Goal: Task Accomplishment & Management: Complete application form

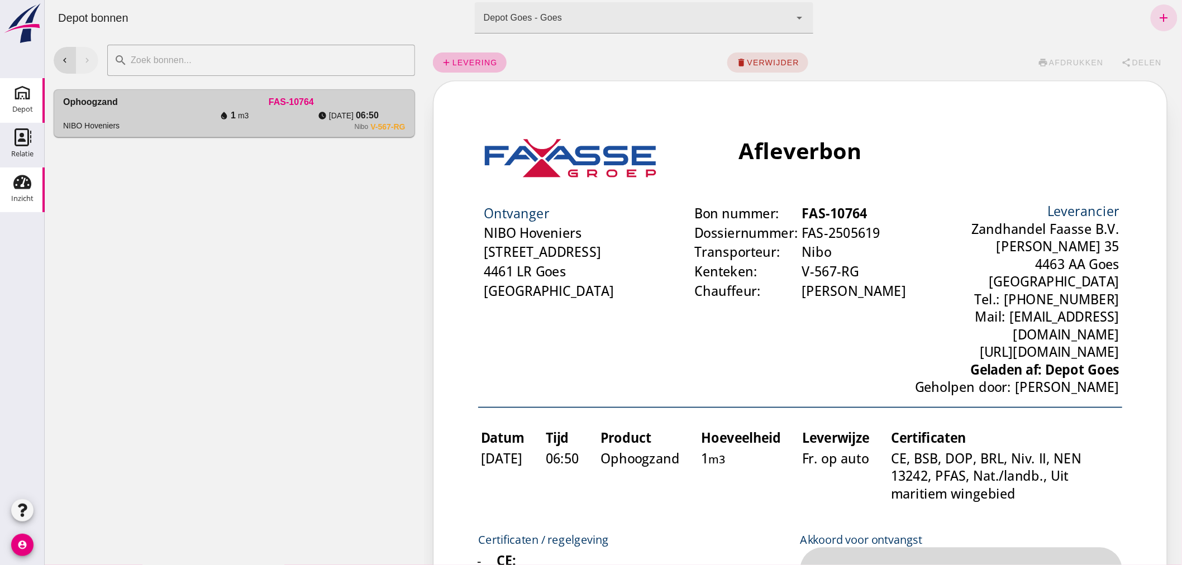
click at [14, 187] on use at bounding box center [22, 182] width 18 height 14
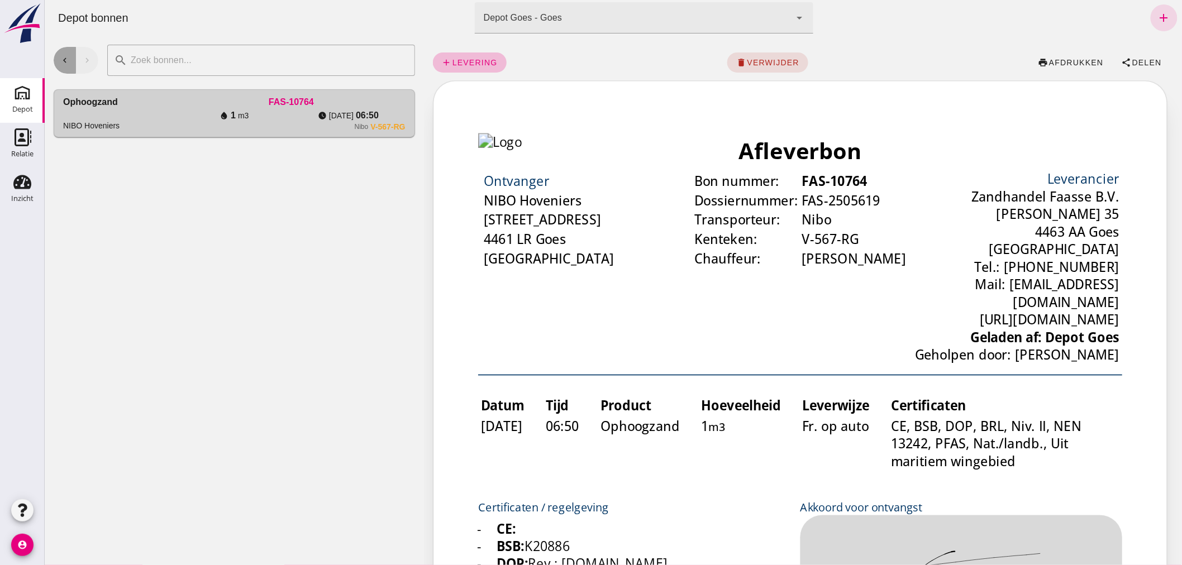
click at [69, 59] on icon "chevron_left" at bounding box center [64, 60] width 10 height 10
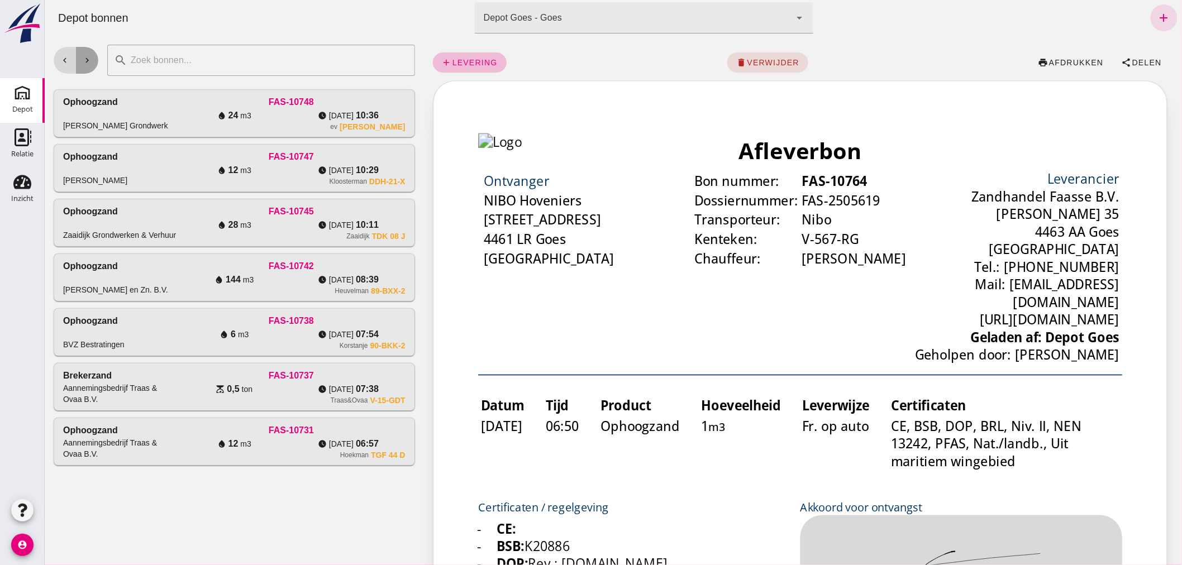
click at [89, 61] on icon "chevron_right" at bounding box center [87, 60] width 10 height 10
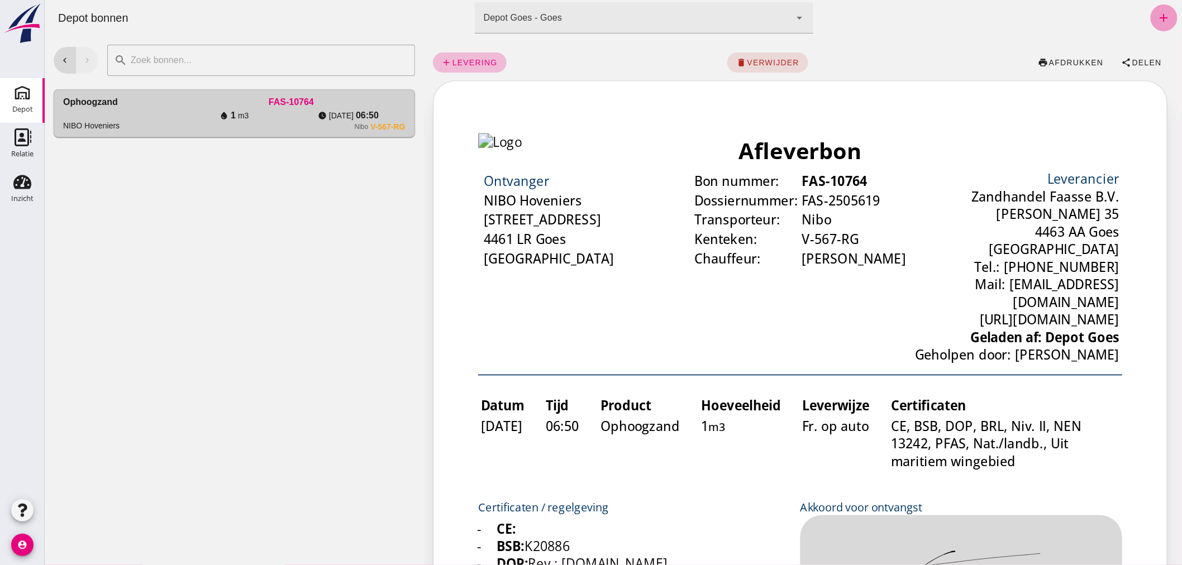
click at [1157, 14] on icon "add" at bounding box center [1163, 17] width 13 height 13
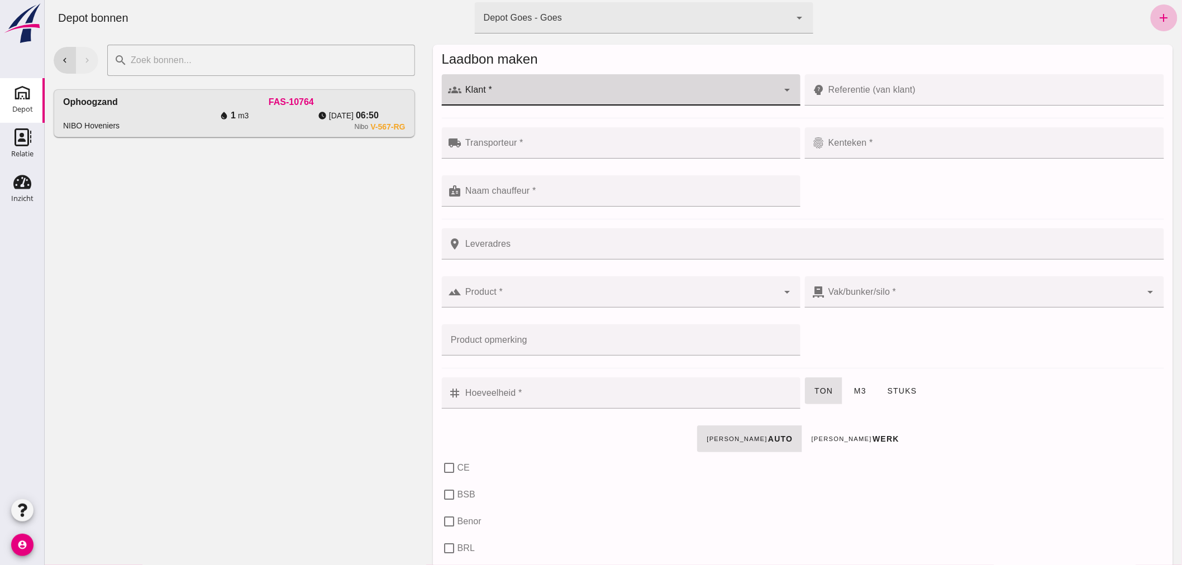
click at [515, 95] on input "Klant *" at bounding box center [620, 95] width 317 height 13
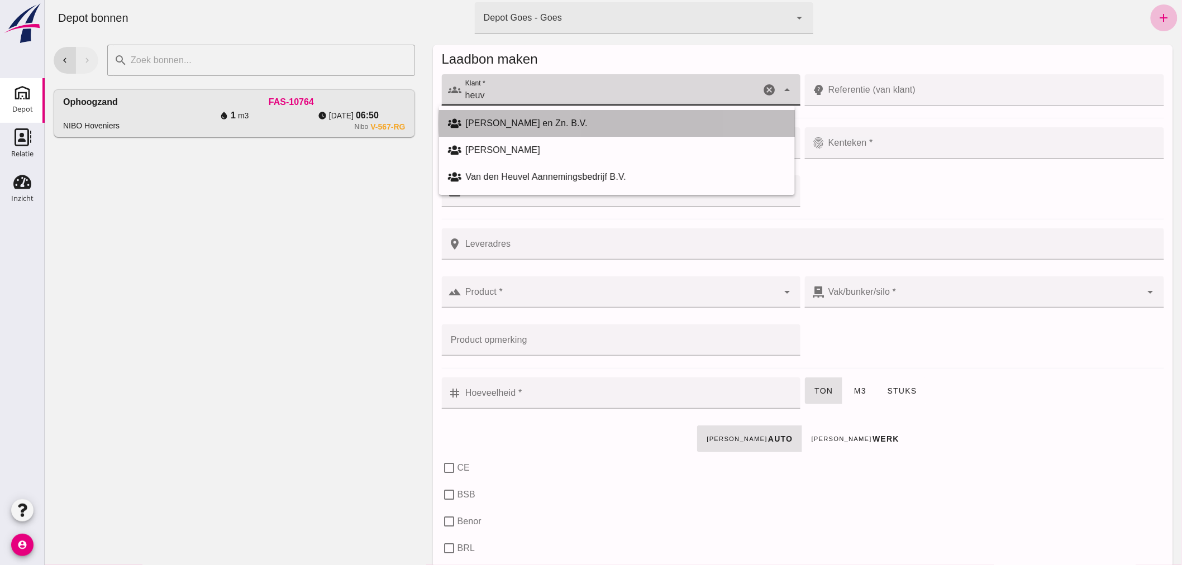
click at [546, 117] on div "[PERSON_NAME] en Zn. B.V." at bounding box center [625, 123] width 320 height 13
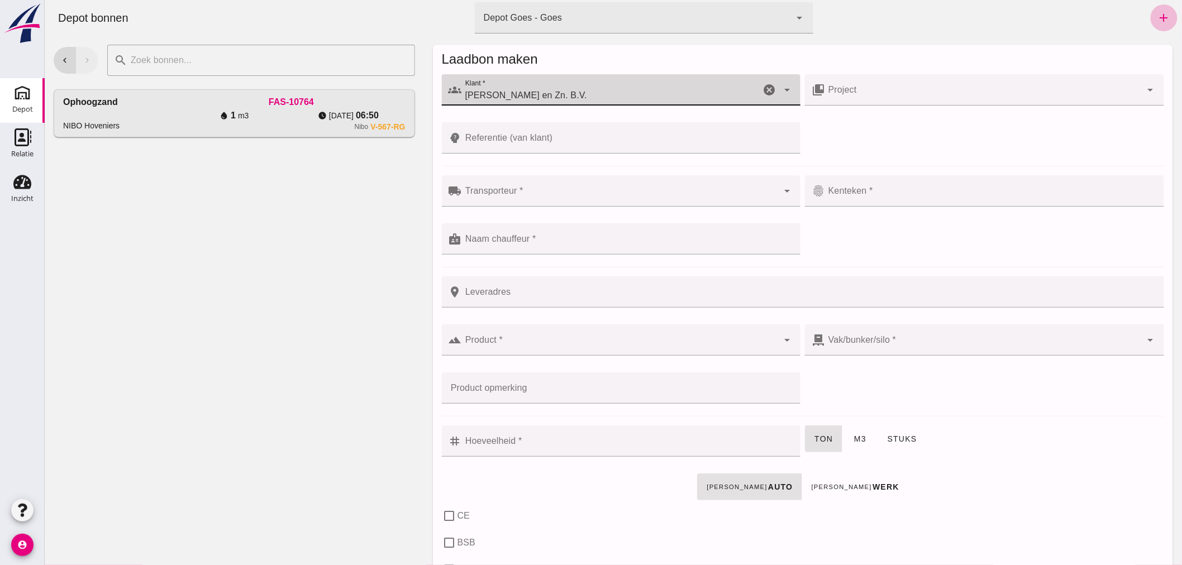
type input "[PERSON_NAME] en Zn. B.V."
click at [562, 194] on input "Transporteur *" at bounding box center [620, 196] width 317 height 13
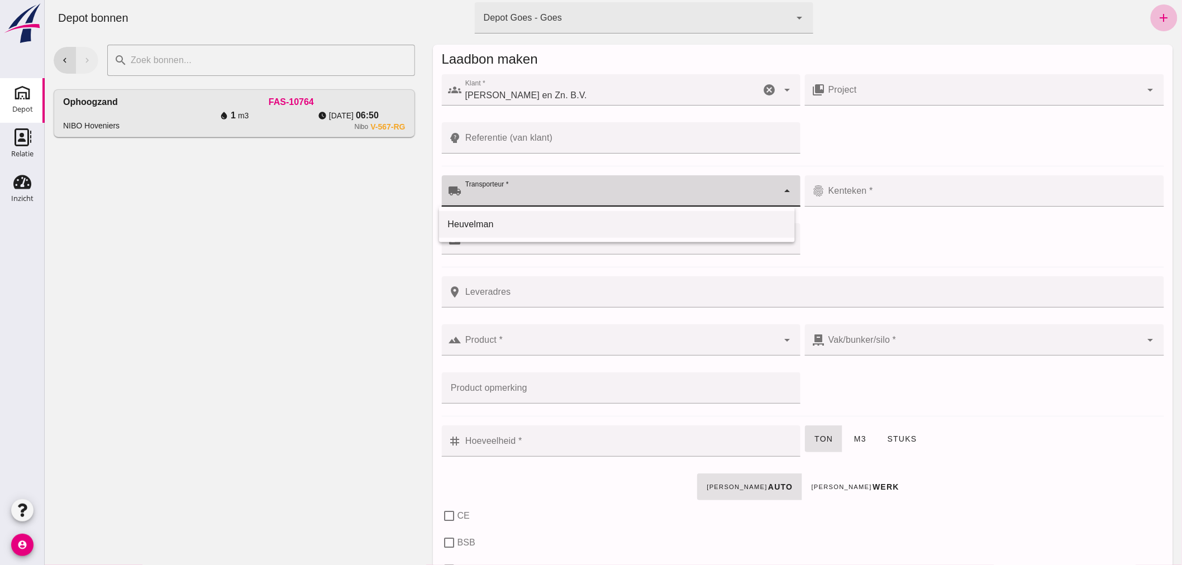
click at [520, 219] on div "Heuvelman" at bounding box center [617, 224] width 338 height 13
type input "Heuvelman"
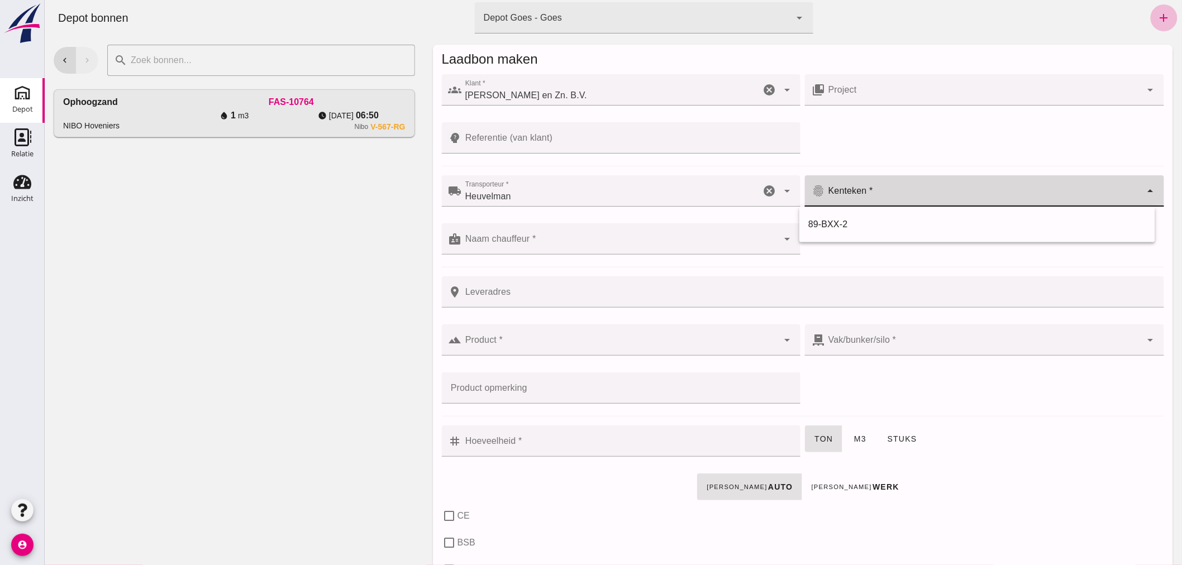
click at [864, 193] on input "Kenteken *" at bounding box center [983, 196] width 317 height 13
click at [841, 225] on div "89-BXX-2" at bounding box center [977, 224] width 338 height 13
type input "89-BXX-2"
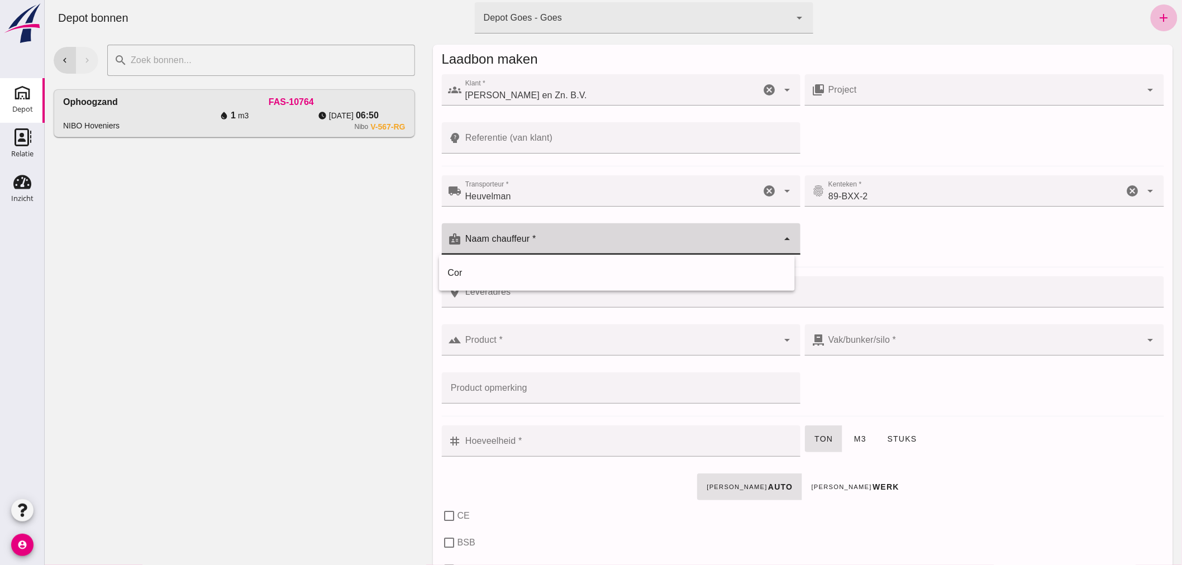
click at [635, 244] on input "Naam chauffeur *" at bounding box center [620, 244] width 317 height 13
click at [553, 274] on div "Cor" at bounding box center [617, 273] width 338 height 13
type input "Cor"
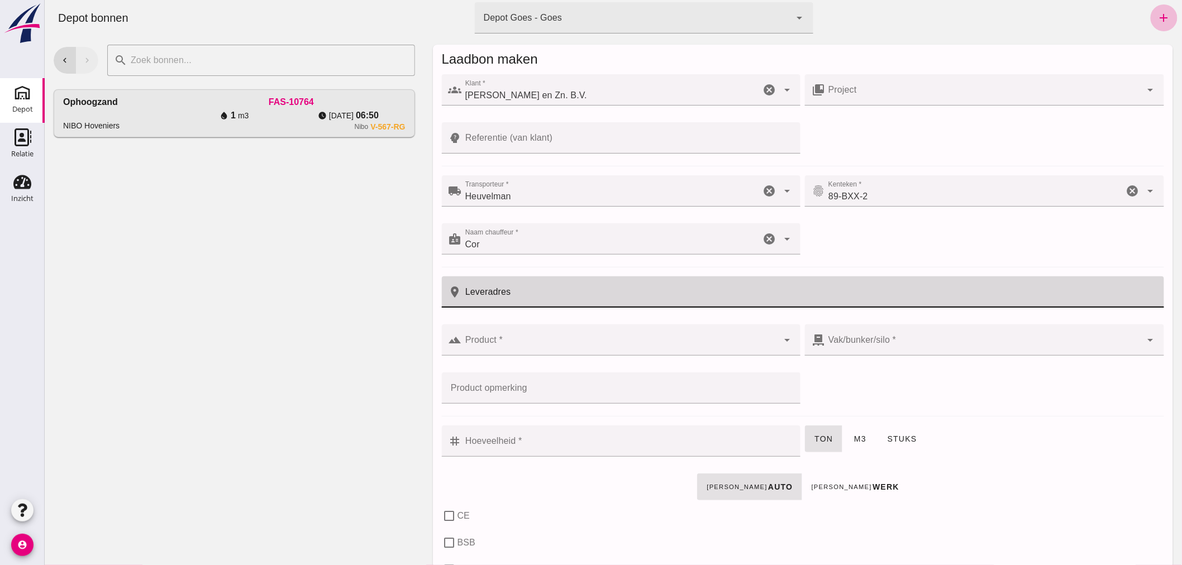
drag, startPoint x: 564, startPoint y: 292, endPoint x: 568, endPoint y: 287, distance: 6.5
click at [566, 292] on input "Leveradres" at bounding box center [810, 292] width 696 height 31
type input "Borssele"
click at [598, 345] on input "Product *" at bounding box center [620, 345] width 317 height 13
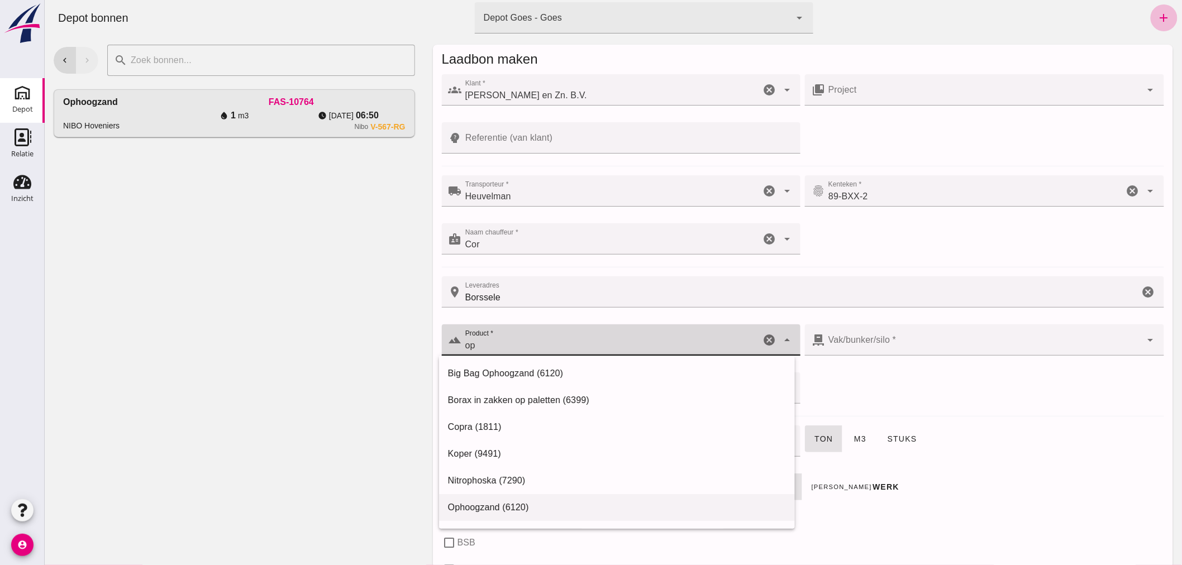
click at [525, 501] on div "Ophoogzand (6120)" at bounding box center [617, 507] width 338 height 13
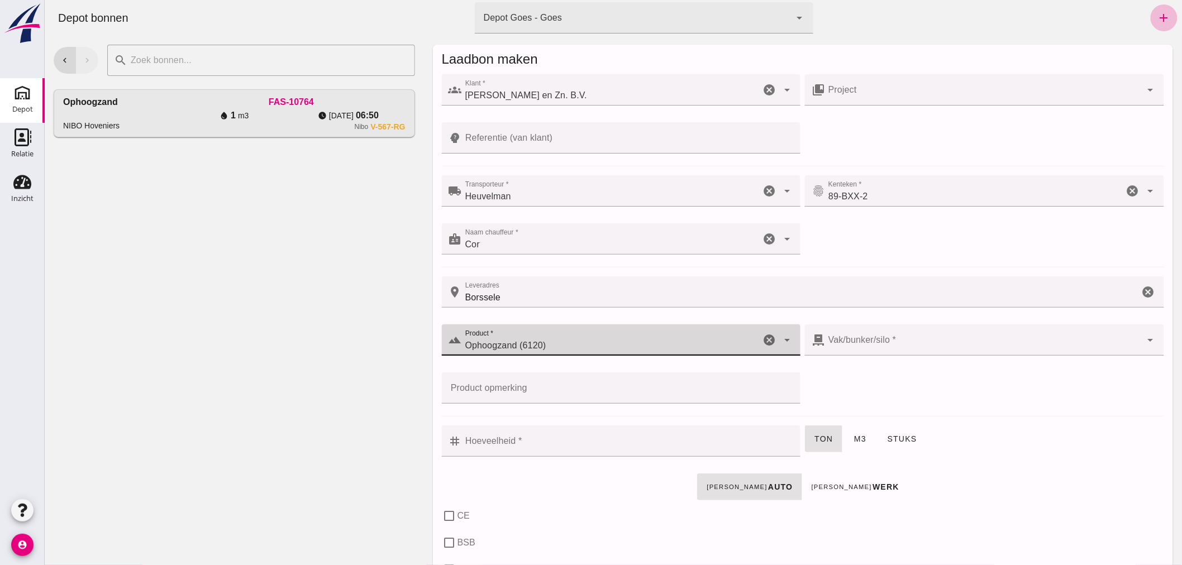
type input "Ophoogzand (6120)"
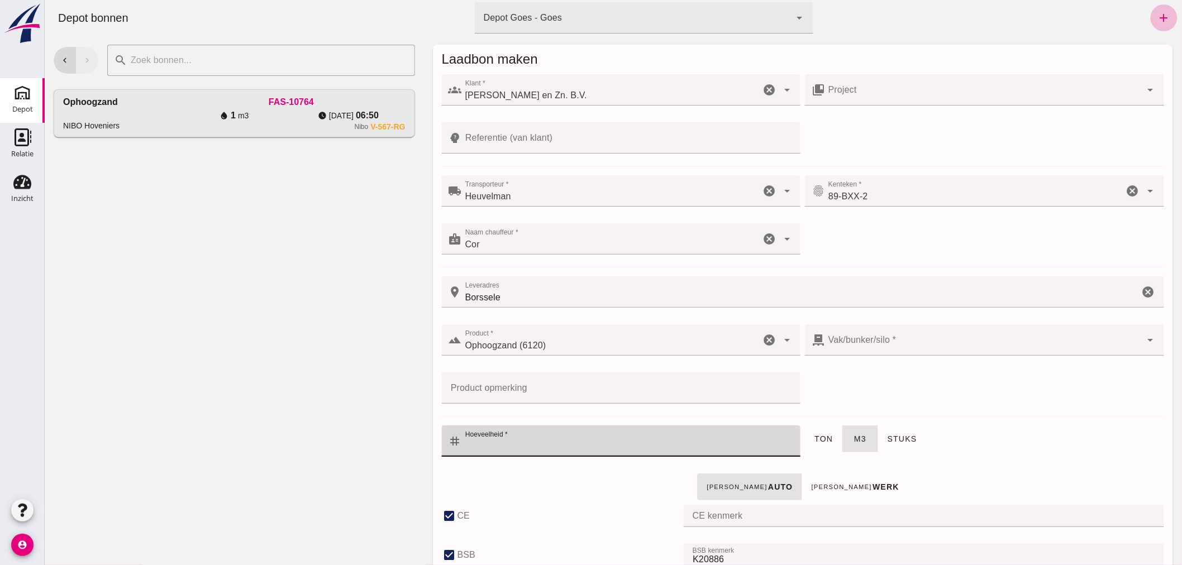
click at [601, 440] on input "Hoeveelheid *" at bounding box center [628, 441] width 332 height 31
checkbox input "true"
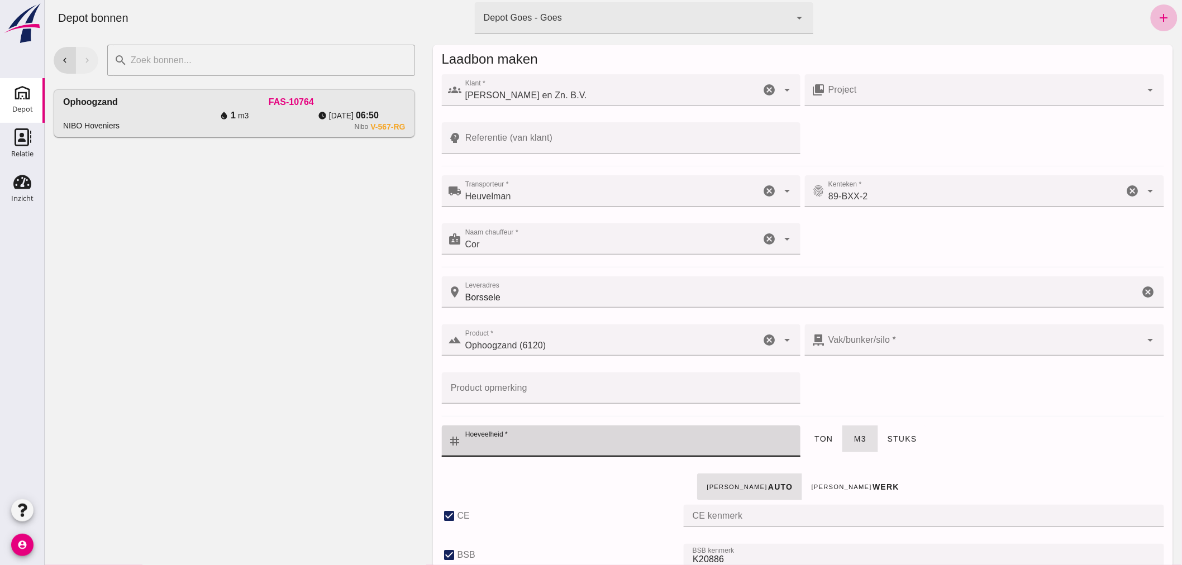
type input "40"
checkbox input "true"
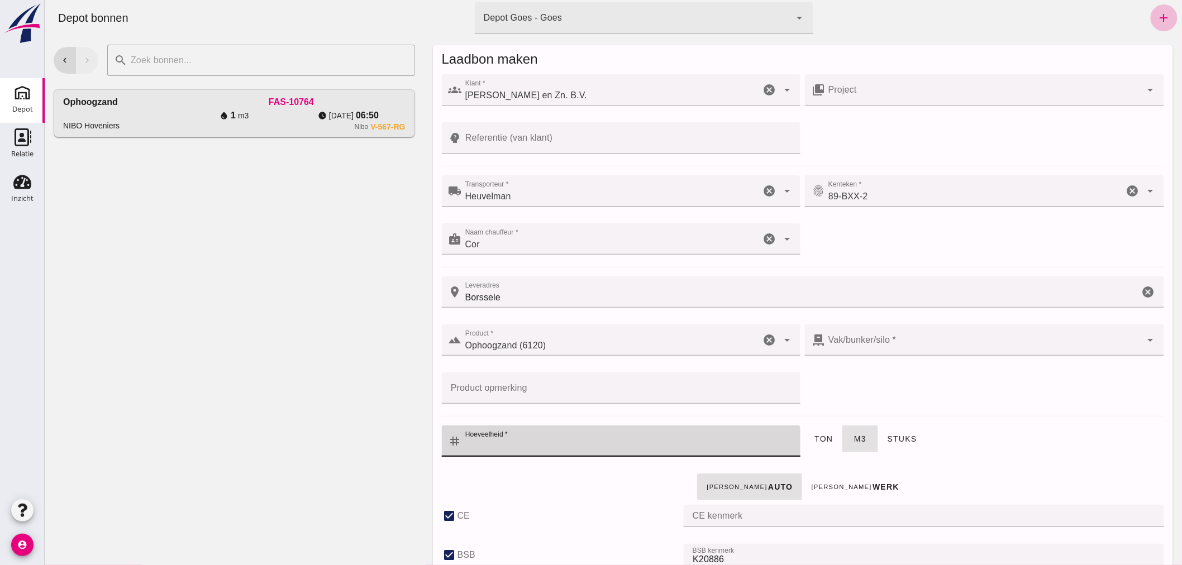
type input "38"
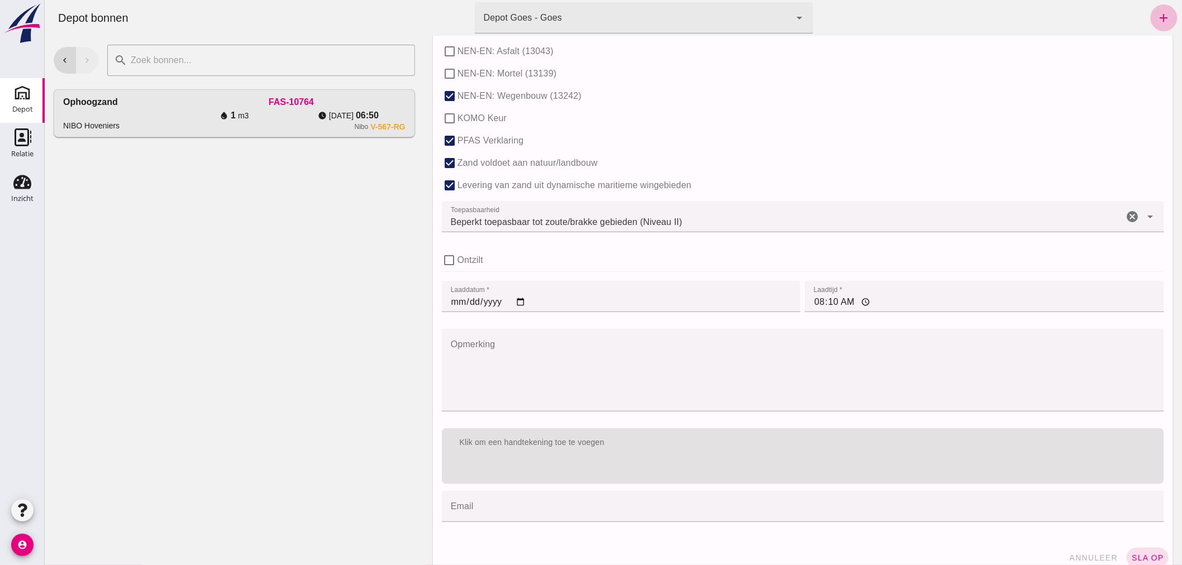
scroll to position [686, 0]
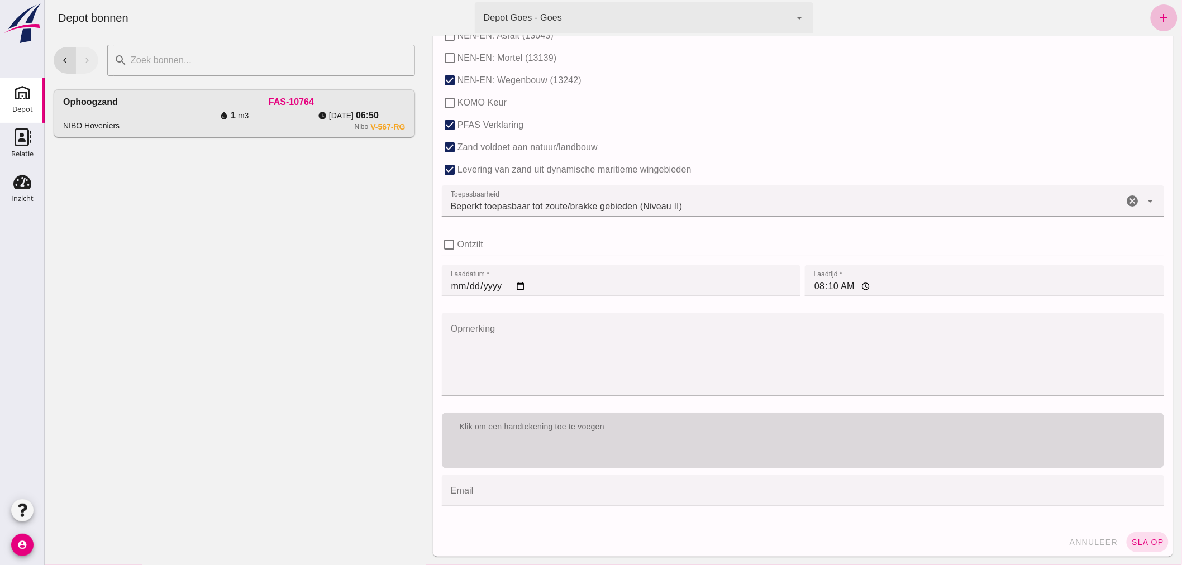
type input "24"
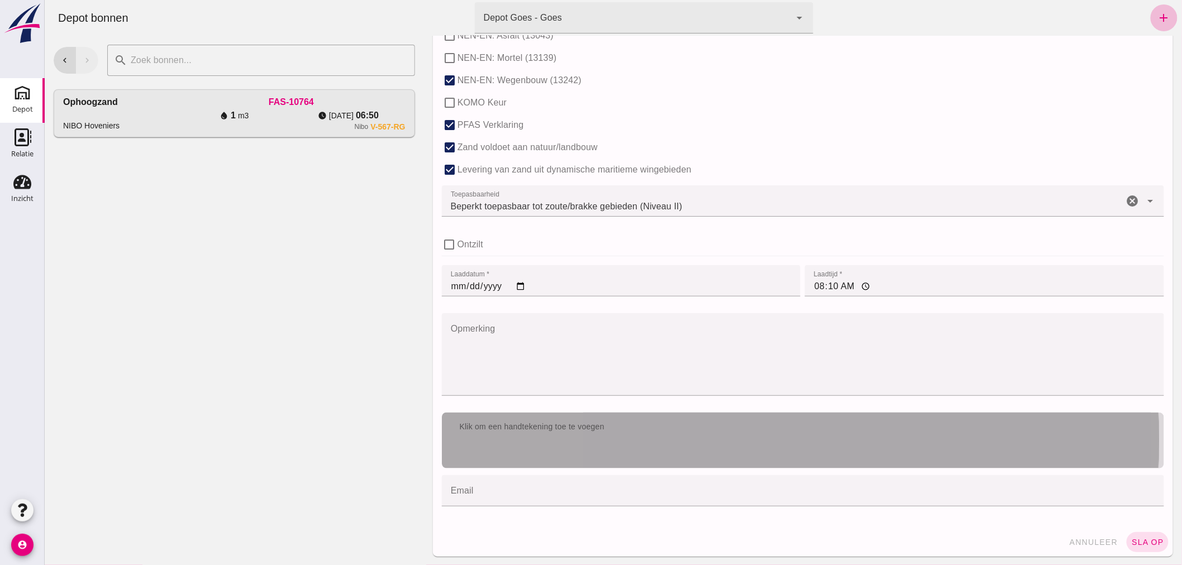
click at [736, 430] on div "Klik om een handtekening toe te voegen" at bounding box center [802, 427] width 722 height 29
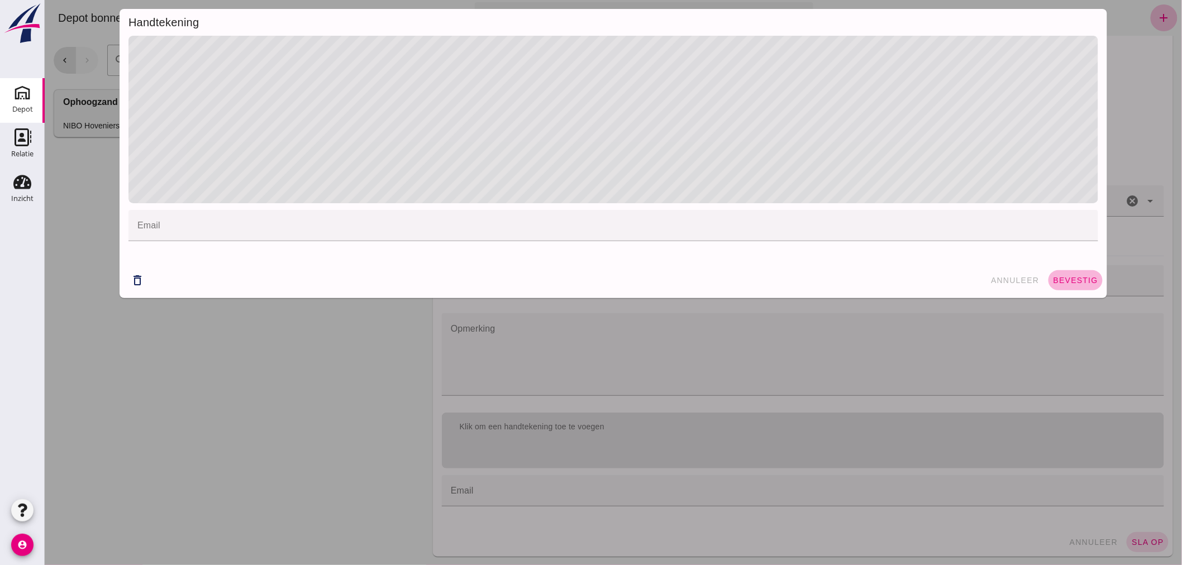
click at [1076, 283] on span "bevestig" at bounding box center [1075, 280] width 45 height 9
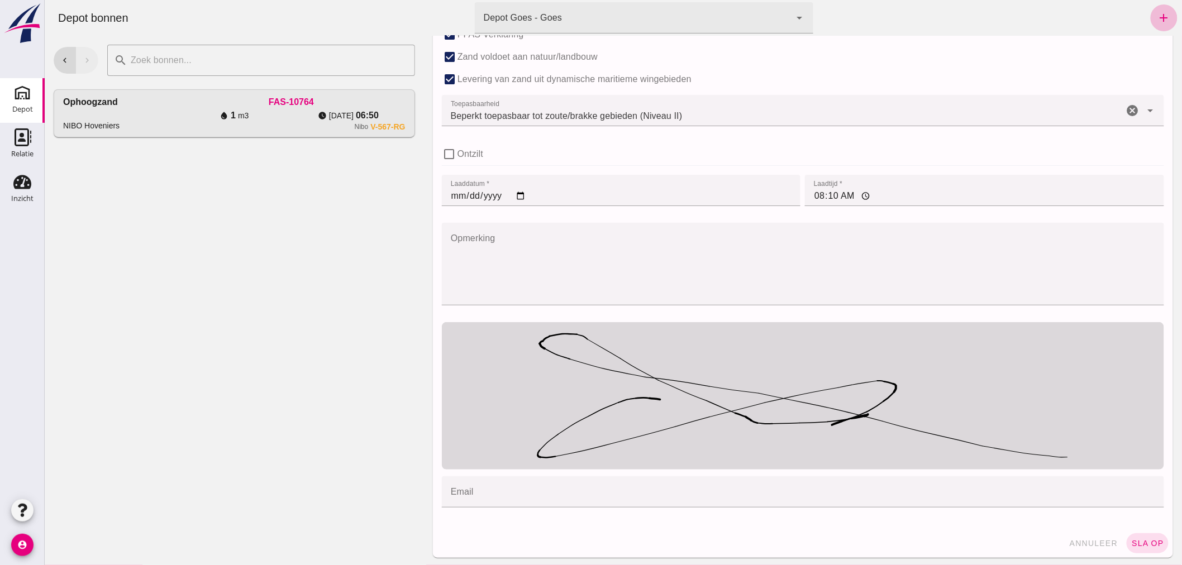
scroll to position [778, 0]
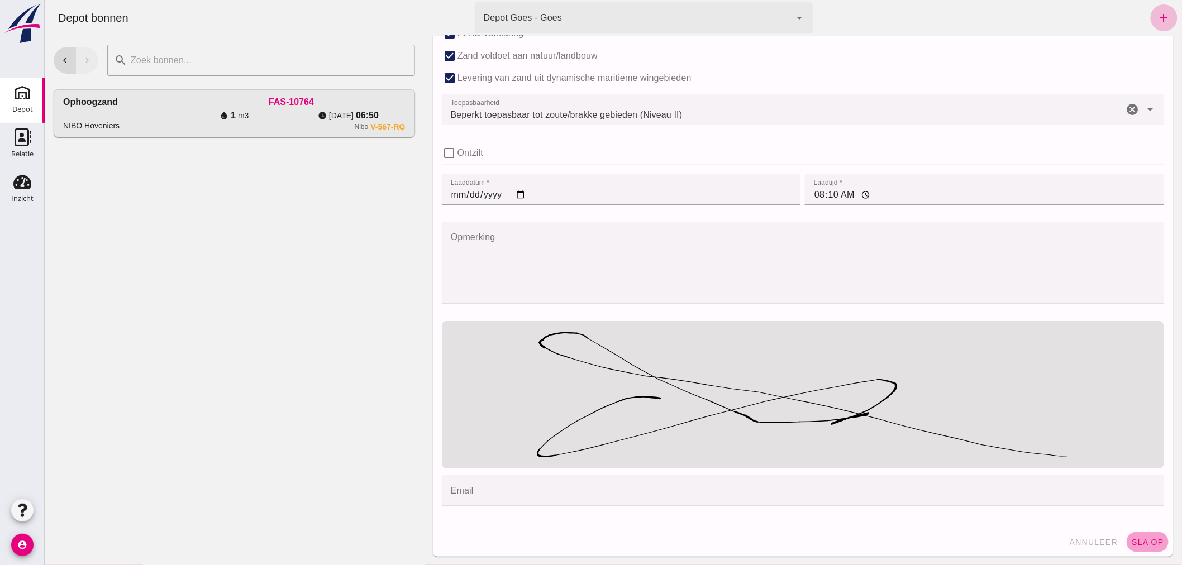
click at [1134, 538] on span "sla op" at bounding box center [1147, 542] width 33 height 9
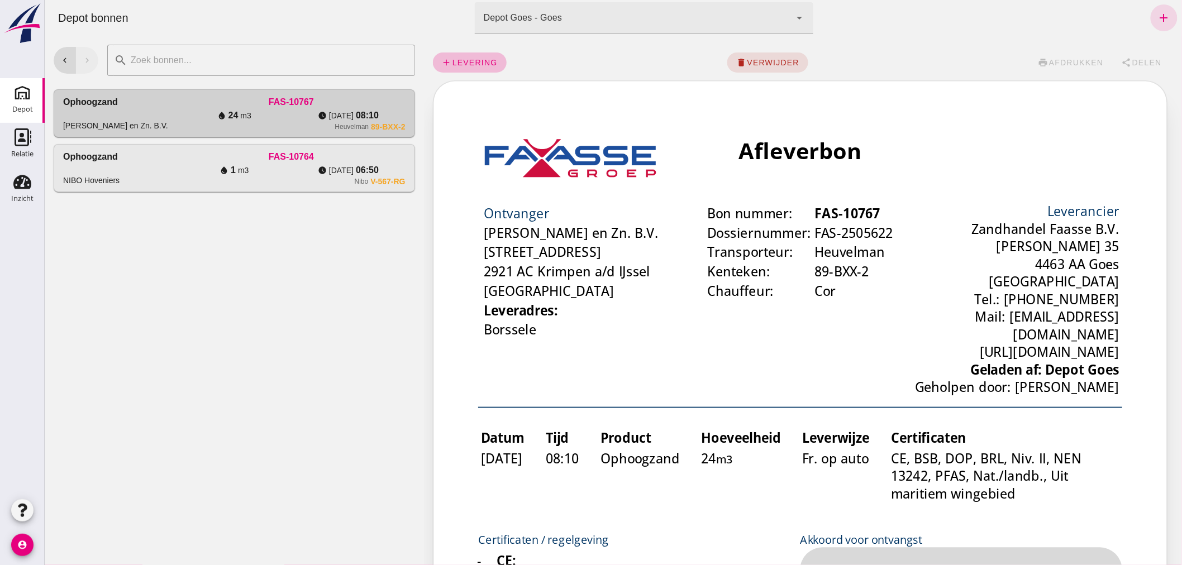
scroll to position [0, 0]
click at [1158, 15] on icon "add" at bounding box center [1163, 17] width 13 height 13
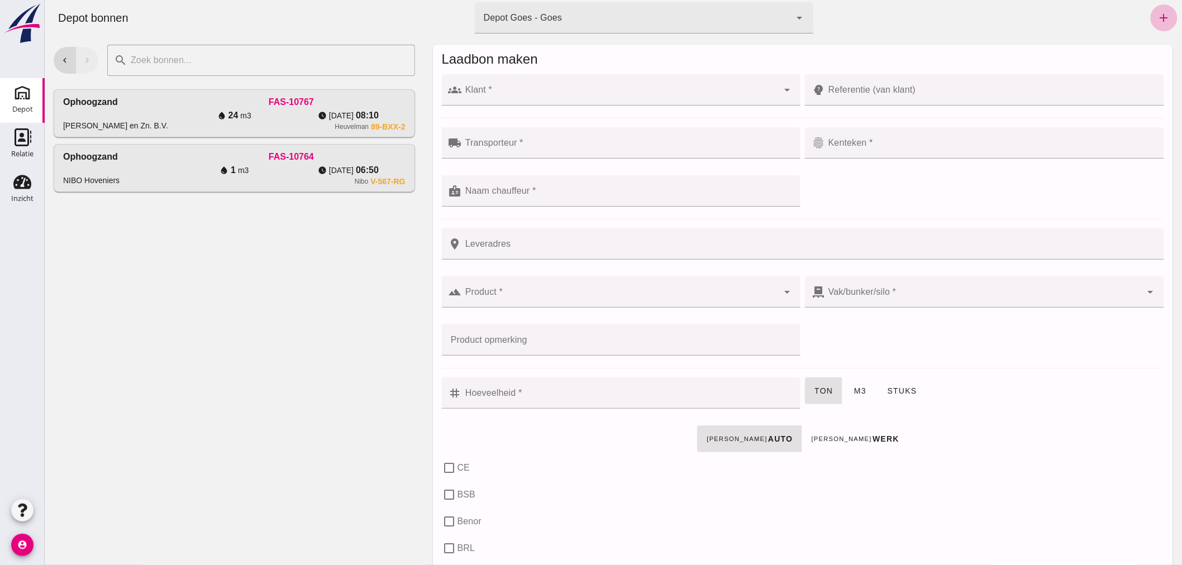
click at [508, 94] on input "Klant *" at bounding box center [620, 95] width 317 height 13
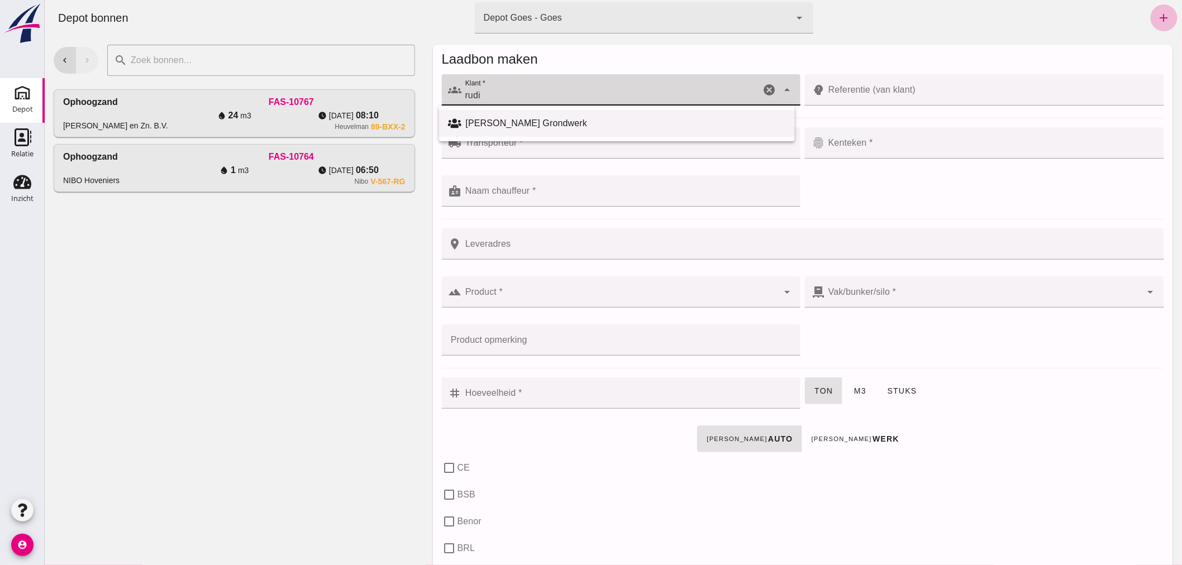
click at [544, 119] on div "[PERSON_NAME] Grondwerk" at bounding box center [625, 123] width 320 height 13
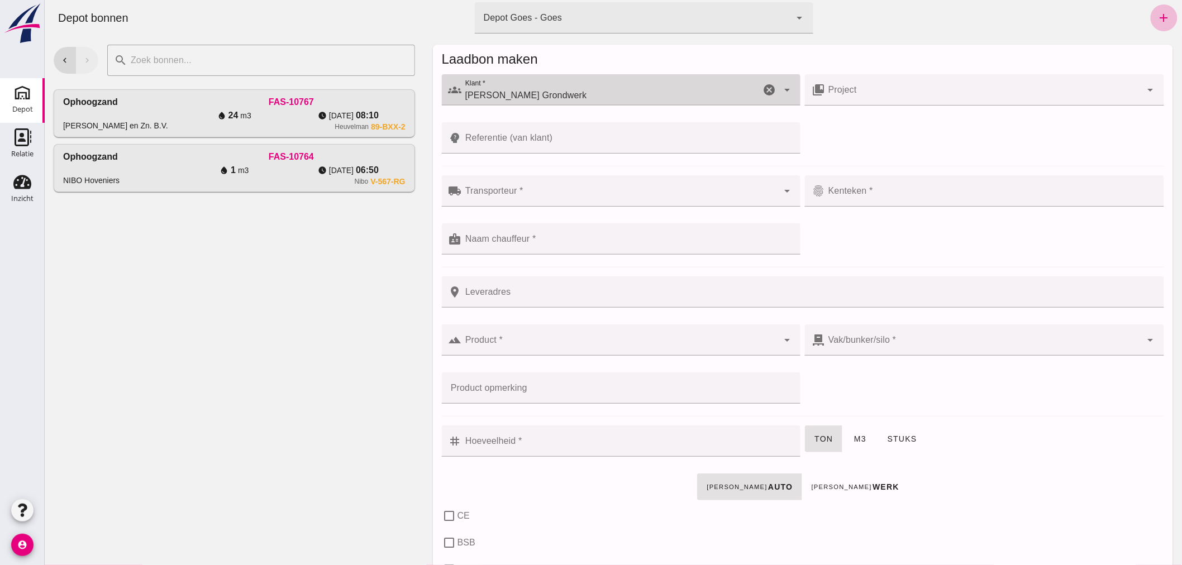
type input "[PERSON_NAME] Grondwerk"
click at [577, 191] on input "Transporteur *" at bounding box center [620, 196] width 317 height 13
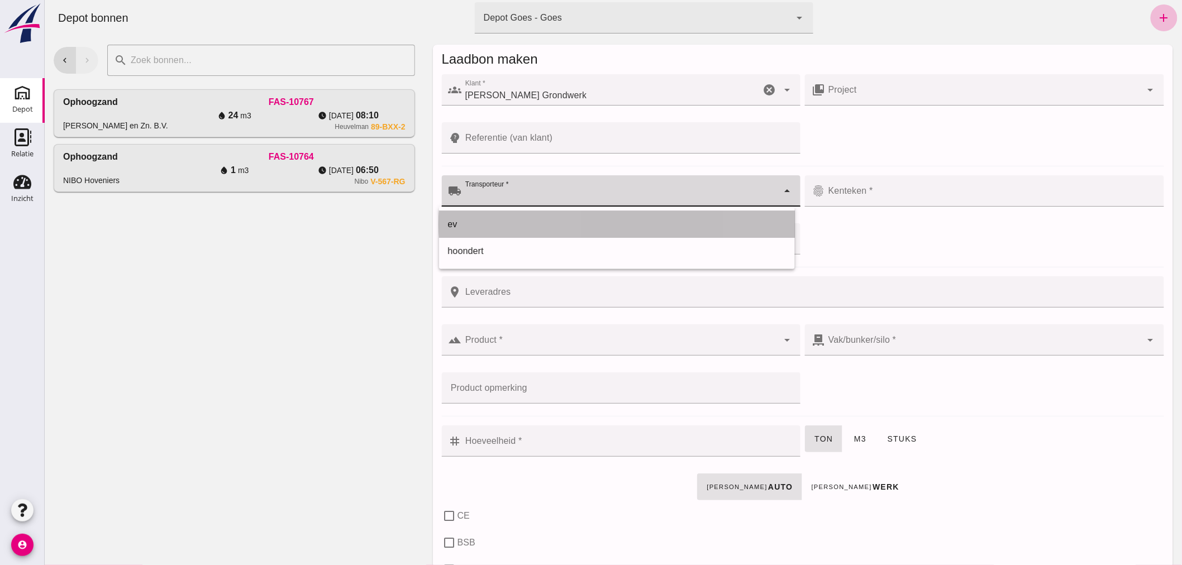
click at [526, 225] on div "ev" at bounding box center [617, 224] width 338 height 13
type input "ev"
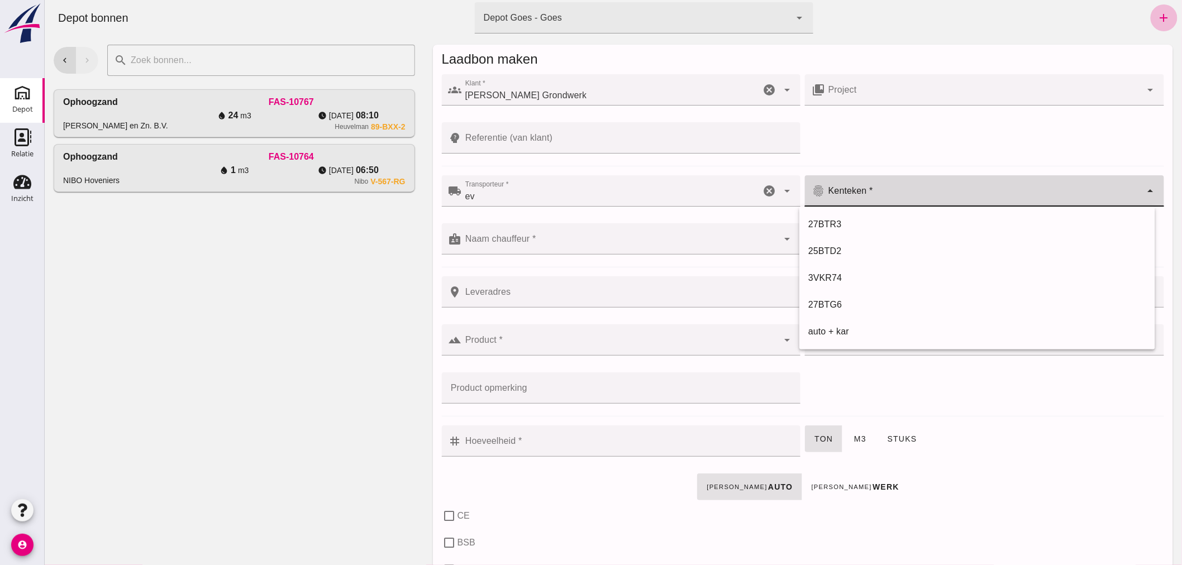
click at [912, 190] on input "Kenteken *" at bounding box center [983, 196] width 317 height 13
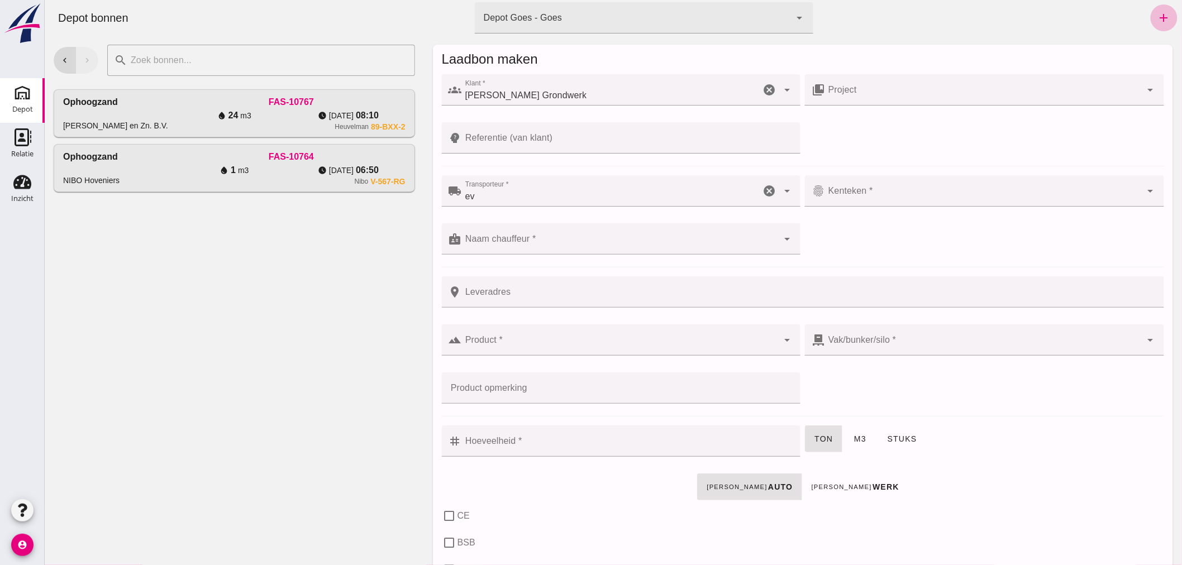
drag, startPoint x: 884, startPoint y: 194, endPoint x: 879, endPoint y: 188, distance: 7.9
click at [883, 193] on input "Kenteken *" at bounding box center [983, 196] width 317 height 13
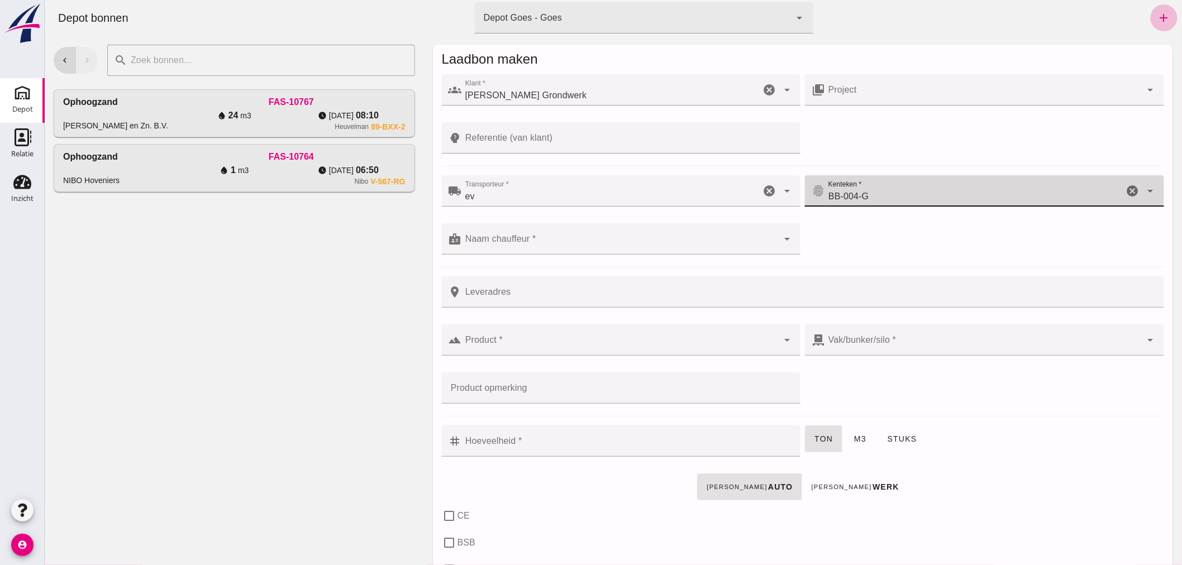
type input "BB-004-G"
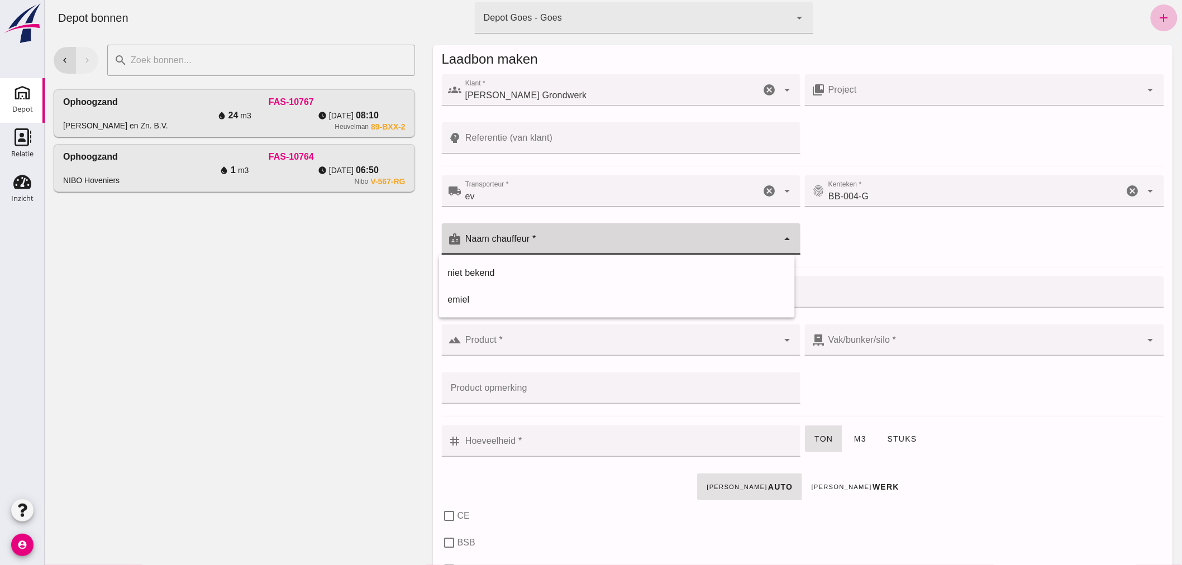
drag, startPoint x: 556, startPoint y: 244, endPoint x: 551, endPoint y: 231, distance: 14.3
click at [554, 240] on input "Naam chauffeur *" at bounding box center [620, 244] width 317 height 13
click at [469, 243] on input "Ridi" at bounding box center [611, 244] width 299 height 13
drag, startPoint x: 489, startPoint y: 245, endPoint x: 452, endPoint y: 241, distance: 37.6
click at [452, 241] on div "badge Naam chauffeur * Naam chauffeur * idi idi cancel arrow_drop_down" at bounding box center [620, 238] width 359 height 31
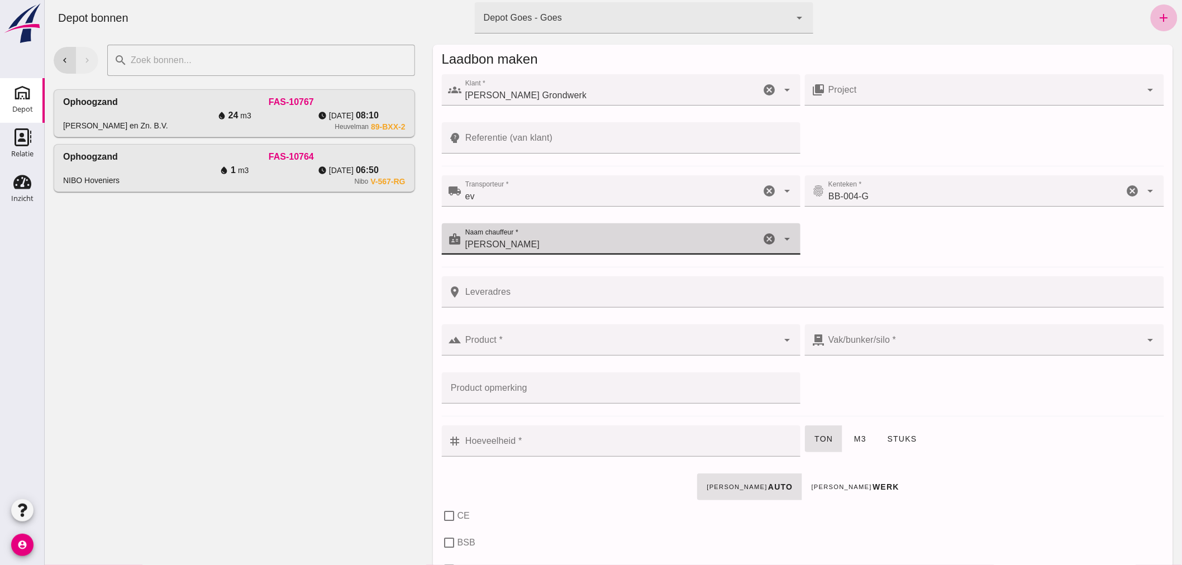
type input "[PERSON_NAME]"
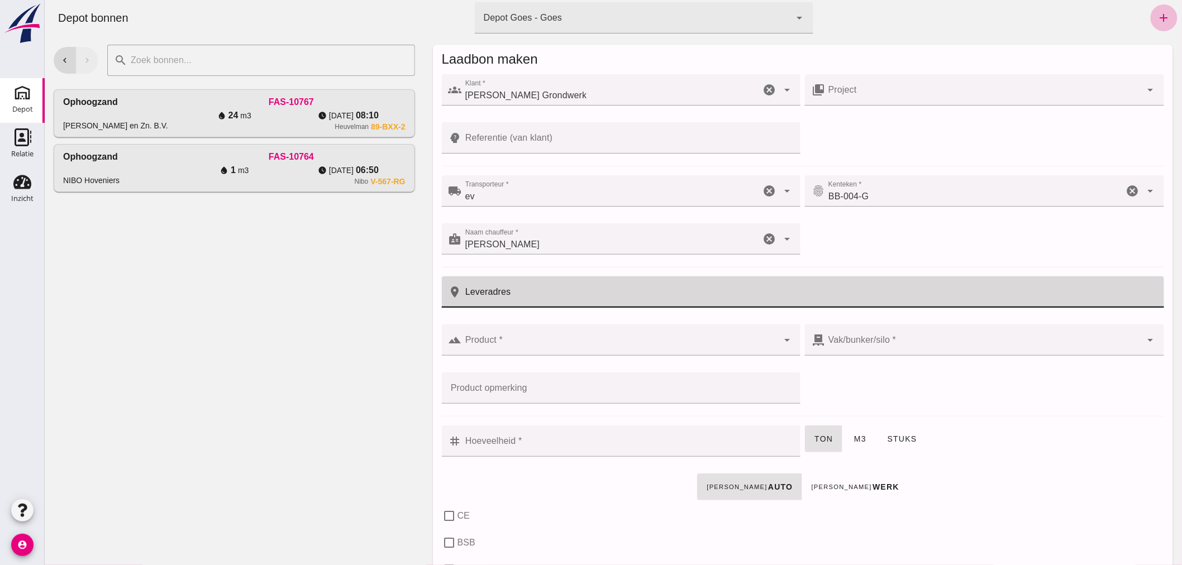
drag, startPoint x: 564, startPoint y: 288, endPoint x: 542, endPoint y: 232, distance: 59.7
click at [565, 286] on input "Leveradres" at bounding box center [810, 292] width 696 height 31
type input "Zandkreeksluis"
click at [497, 348] on input "Product *" at bounding box center [620, 345] width 317 height 13
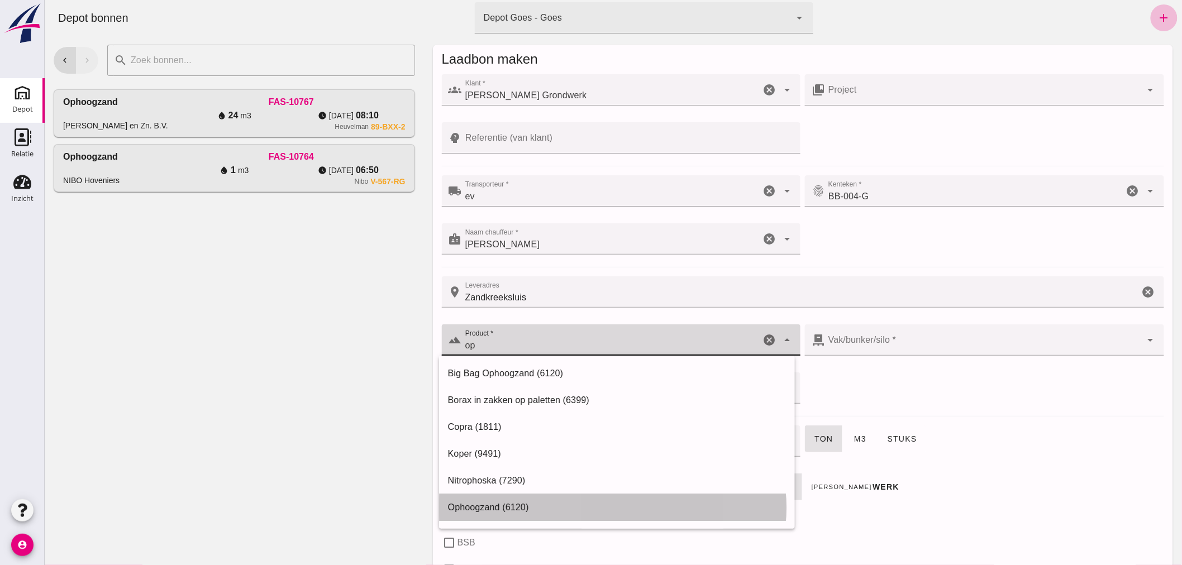
click at [462, 499] on div "Ophoogzand (6120)" at bounding box center [617, 507] width 356 height 27
type input "Ophoogzand (6120)"
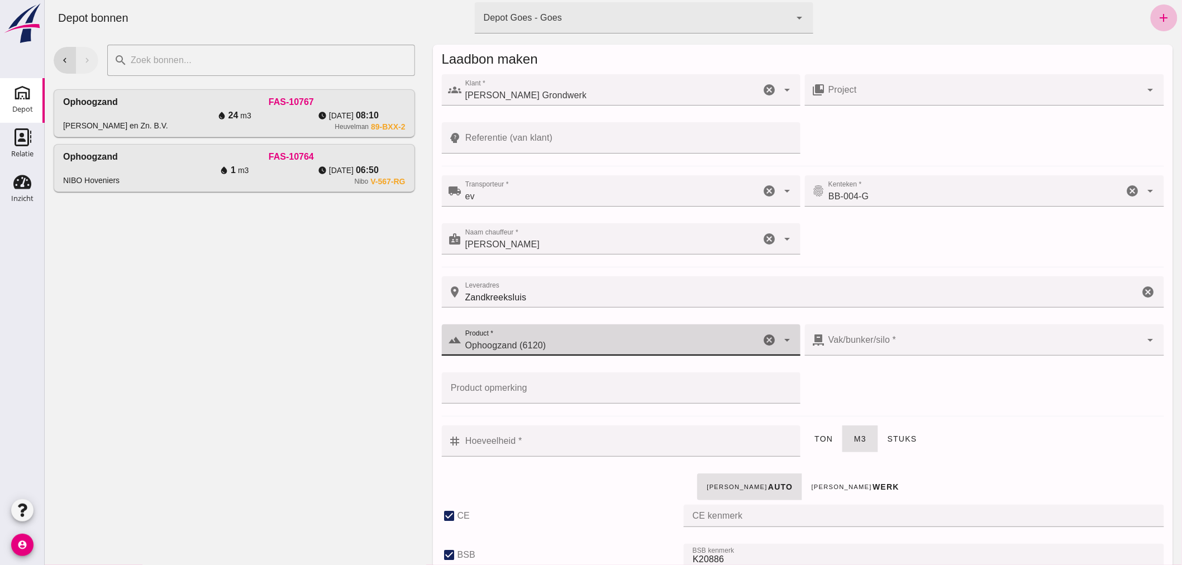
checkbox input "true"
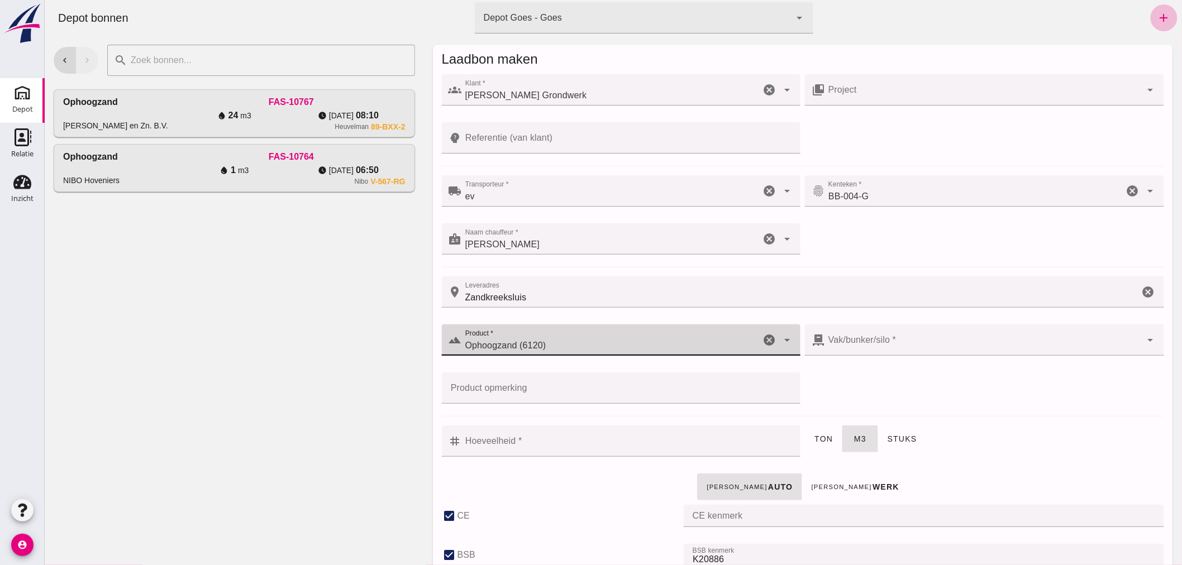
checkbox input "true"
type input "40"
type input "38"
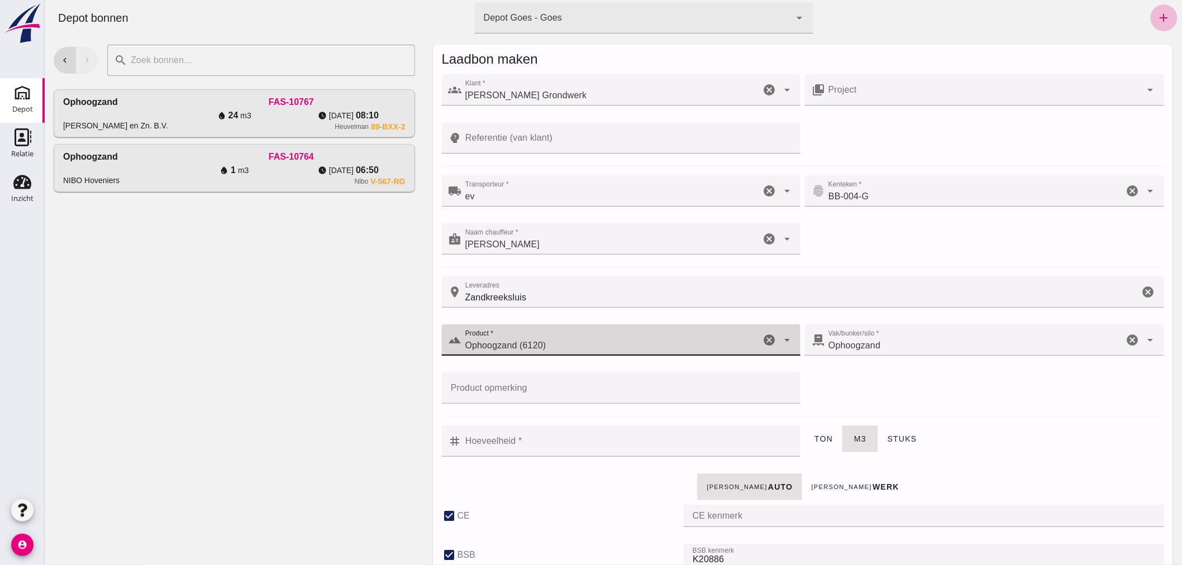
type input "Ophoogzand (6120)"
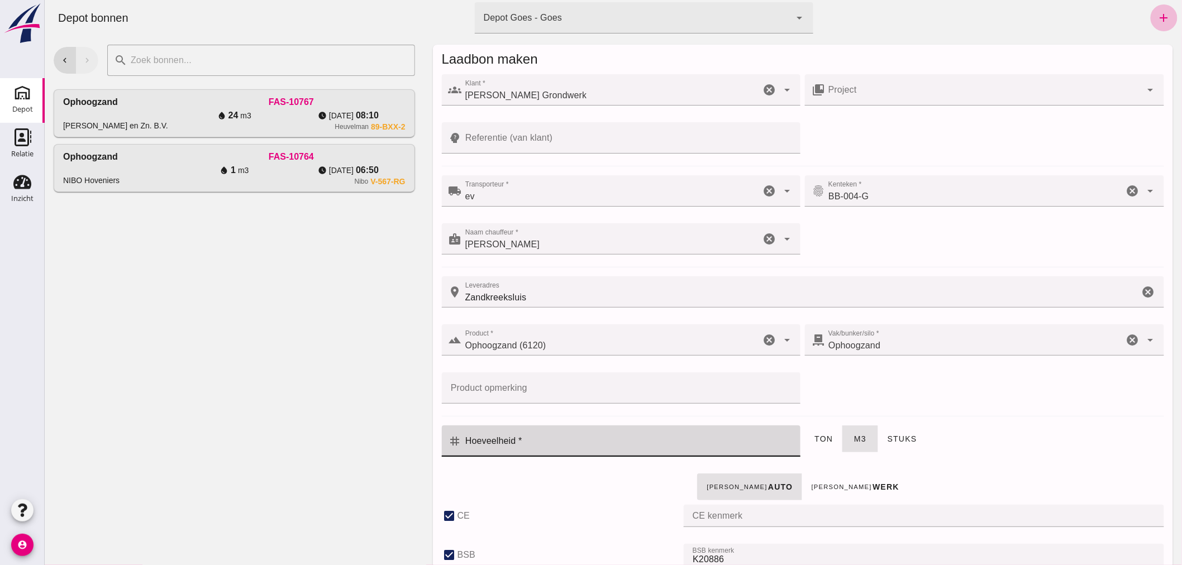
click at [623, 443] on input "Hoeveelheid *" at bounding box center [628, 441] width 332 height 31
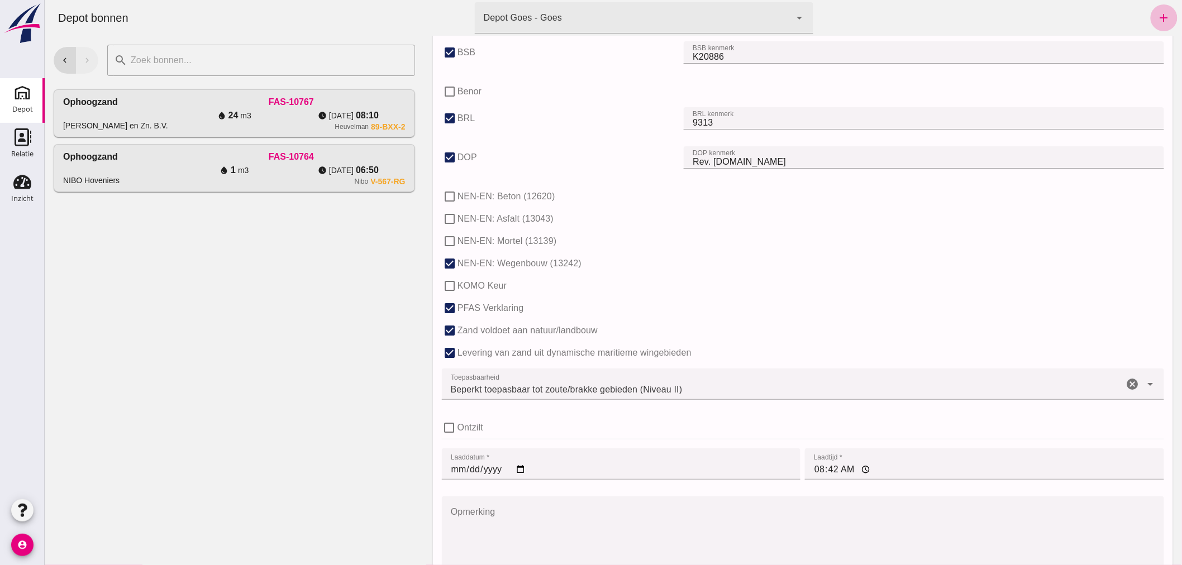
scroll to position [683, 0]
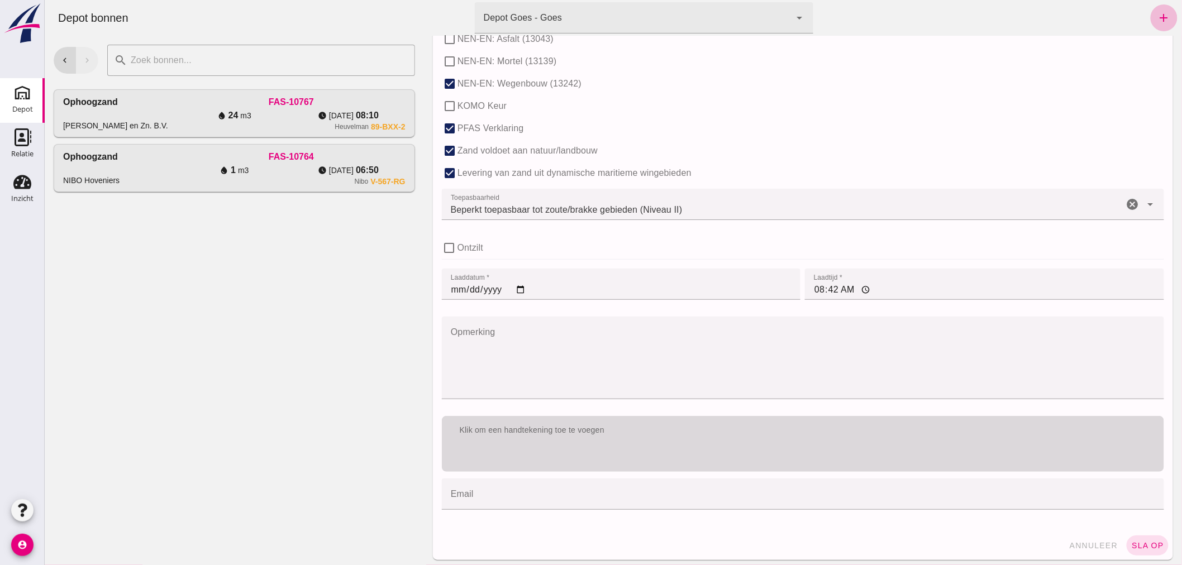
type input "10"
click at [679, 434] on div "Klik om een handtekening toe te voegen" at bounding box center [802, 430] width 722 height 29
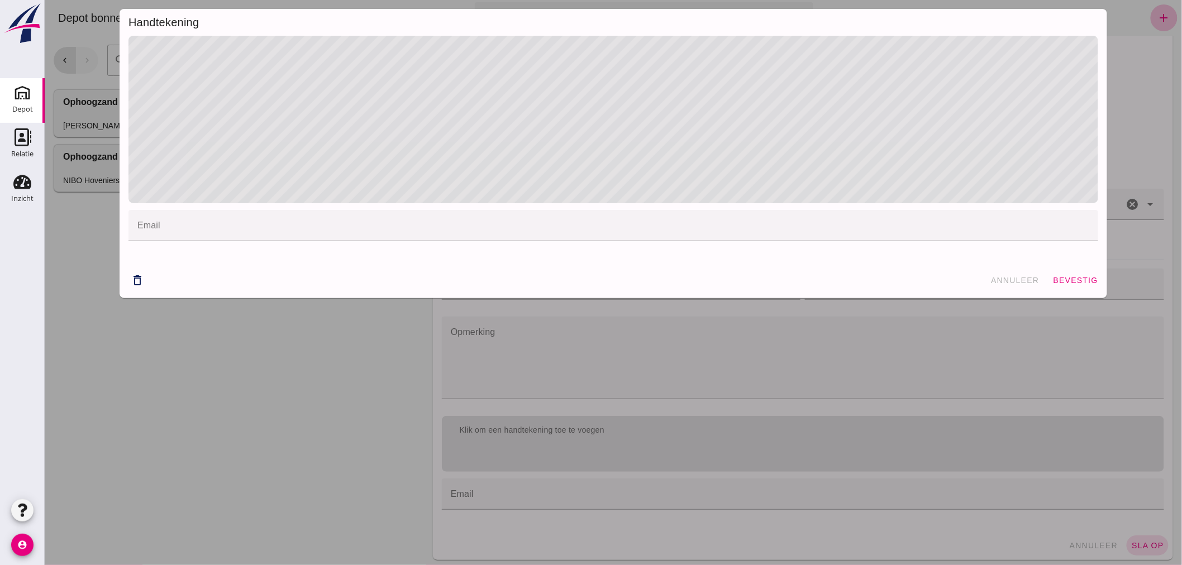
drag, startPoint x: 1064, startPoint y: 276, endPoint x: 1062, endPoint y: 283, distance: 7.1
click at [1063, 276] on span "bevestig" at bounding box center [1075, 280] width 45 height 9
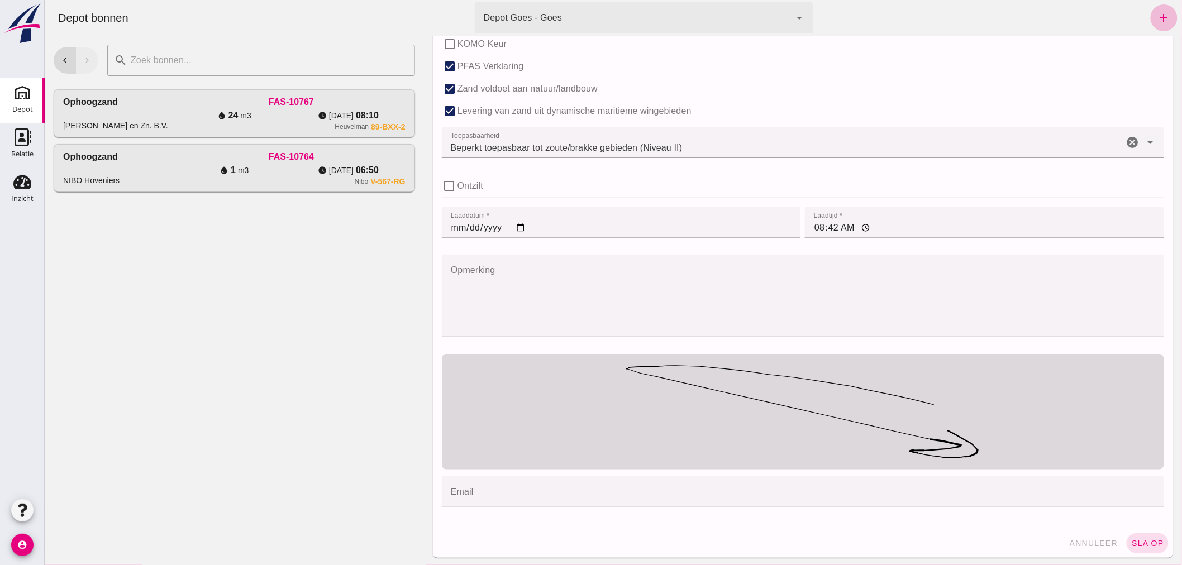
scroll to position [746, 0]
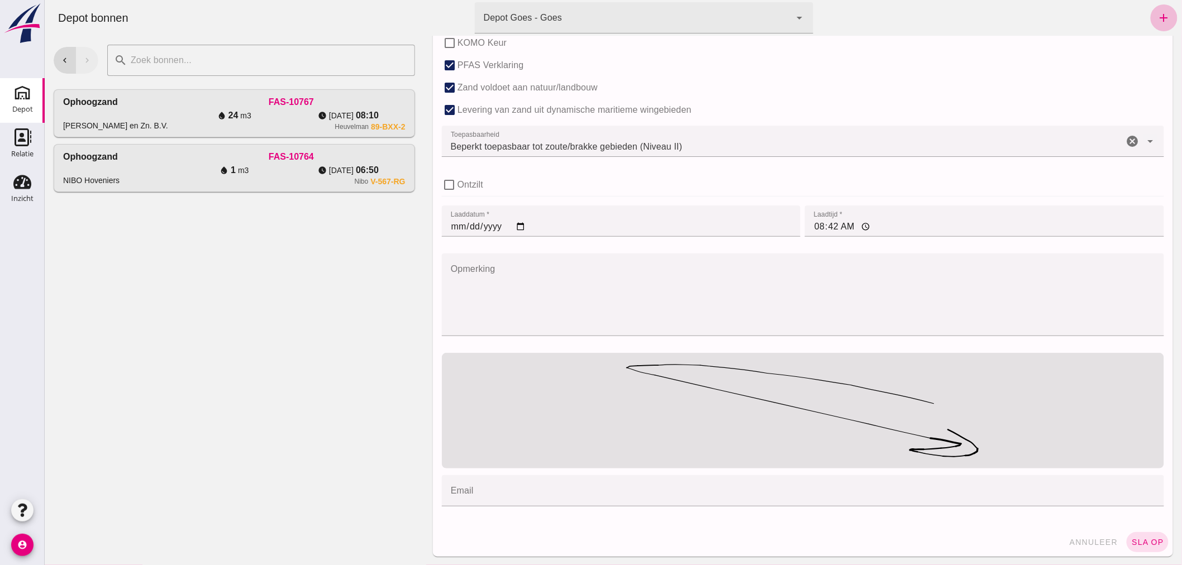
drag, startPoint x: 1135, startPoint y: 539, endPoint x: 1125, endPoint y: 537, distance: 10.2
click at [1131, 539] on span "sla op" at bounding box center [1147, 542] width 33 height 9
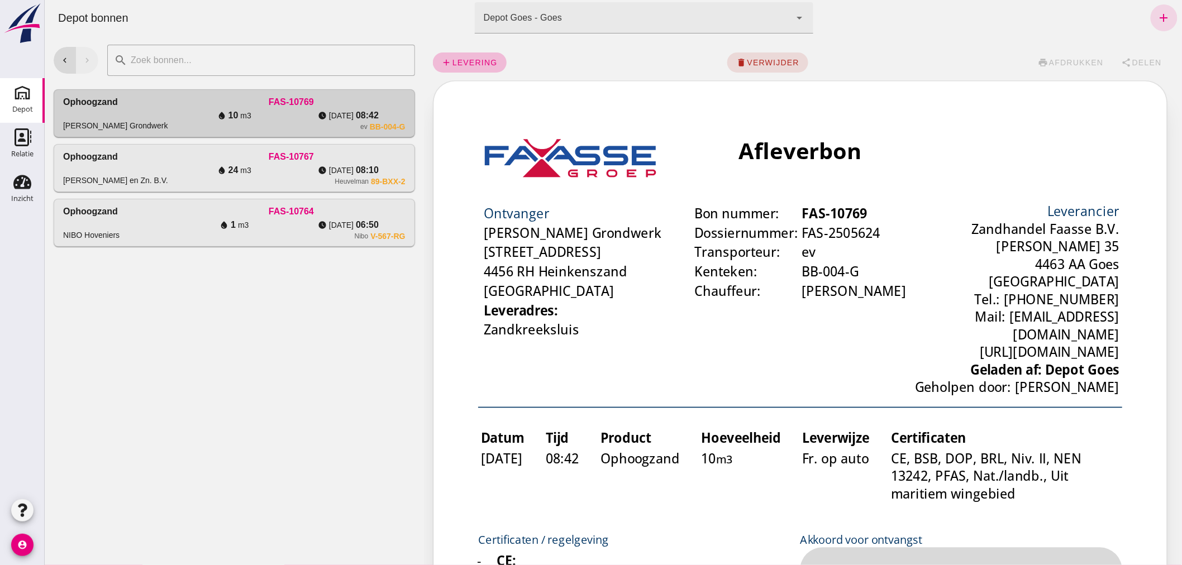
scroll to position [0, 0]
click at [204, 158] on div "FAS-10767" at bounding box center [291, 156] width 228 height 13
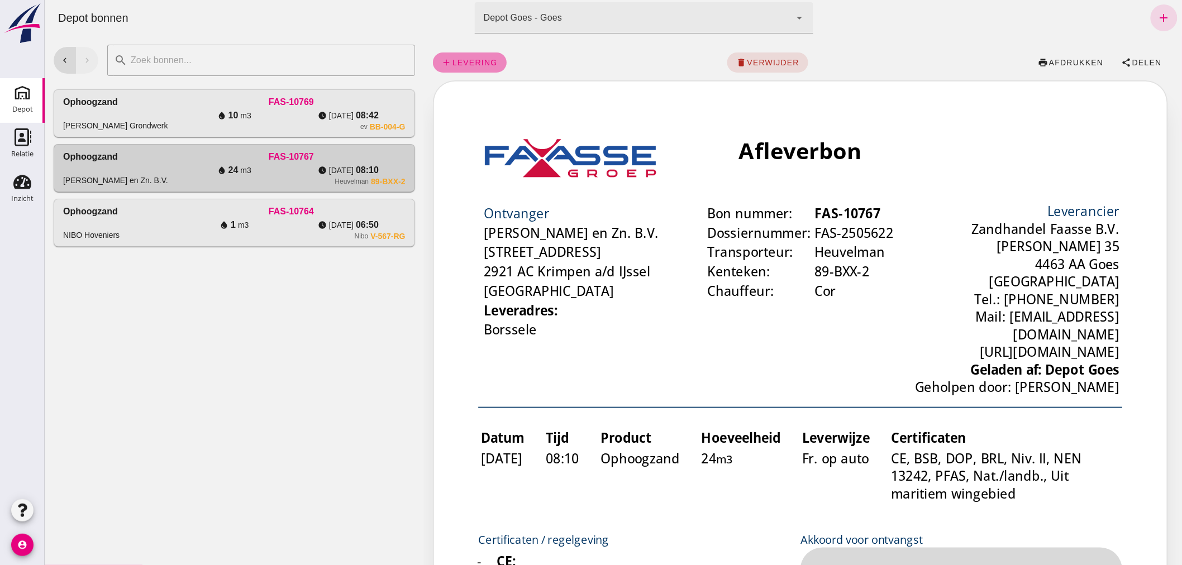
click at [475, 60] on span "levering" at bounding box center [474, 62] width 46 height 9
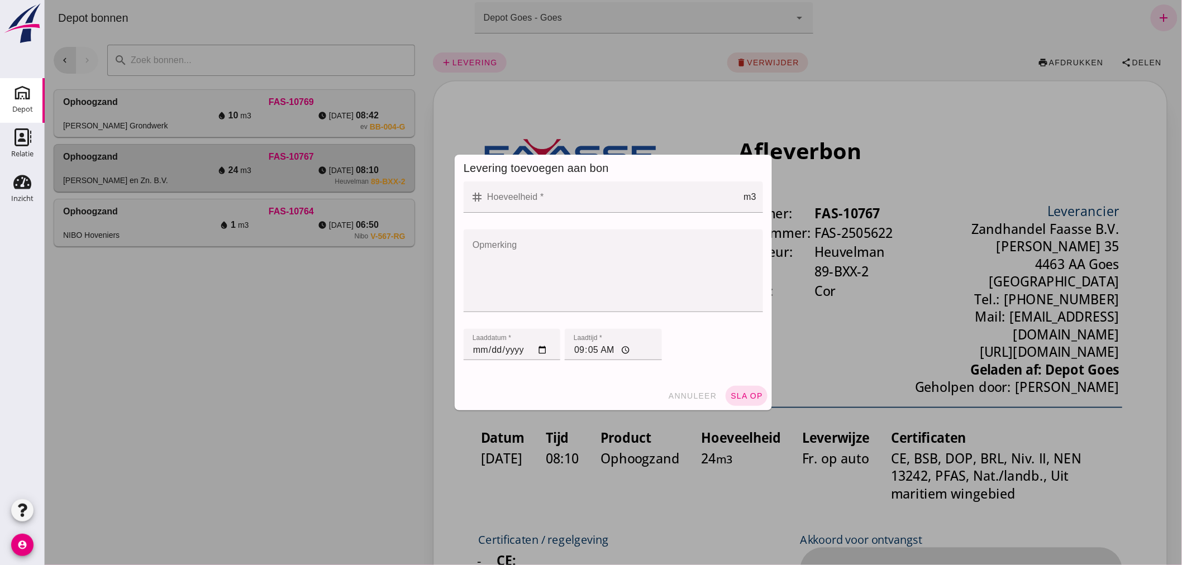
click at [573, 206] on input "Hoeveelheid *" at bounding box center [613, 197] width 260 height 31
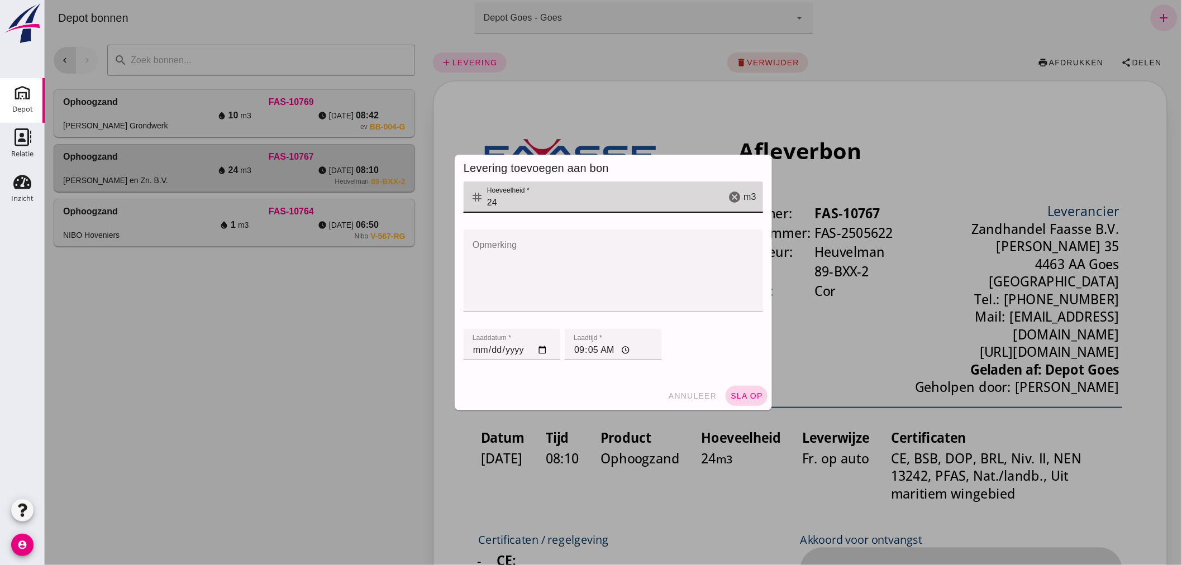
type input "24"
click at [741, 399] on span "sla op" at bounding box center [746, 396] width 33 height 9
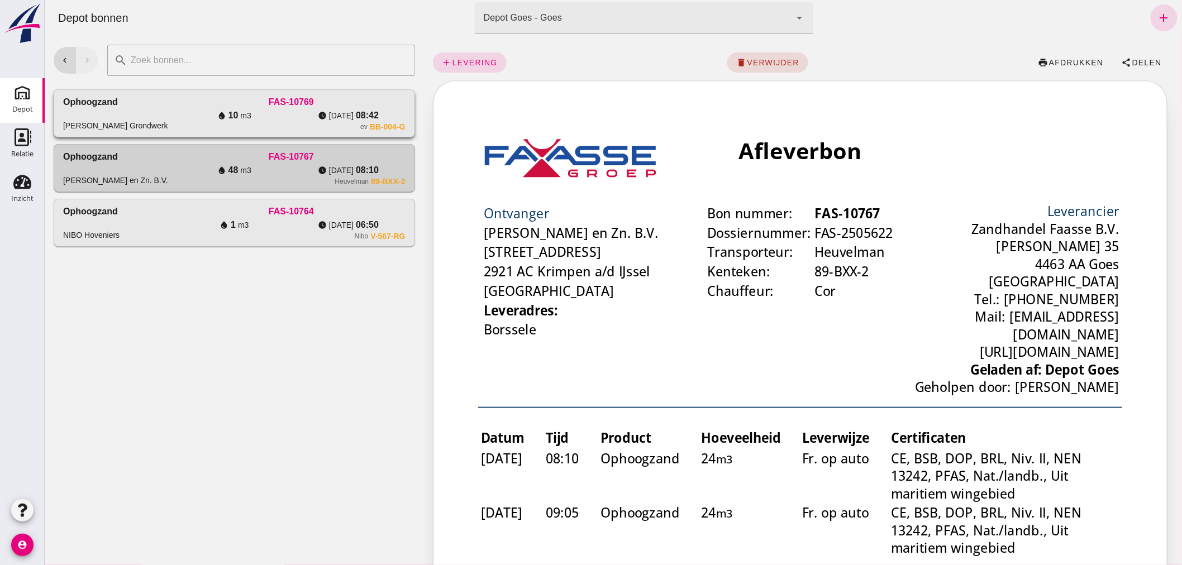
click at [137, 105] on div "[PERSON_NAME] Grondwerk" at bounding box center [120, 114] width 114 height 36
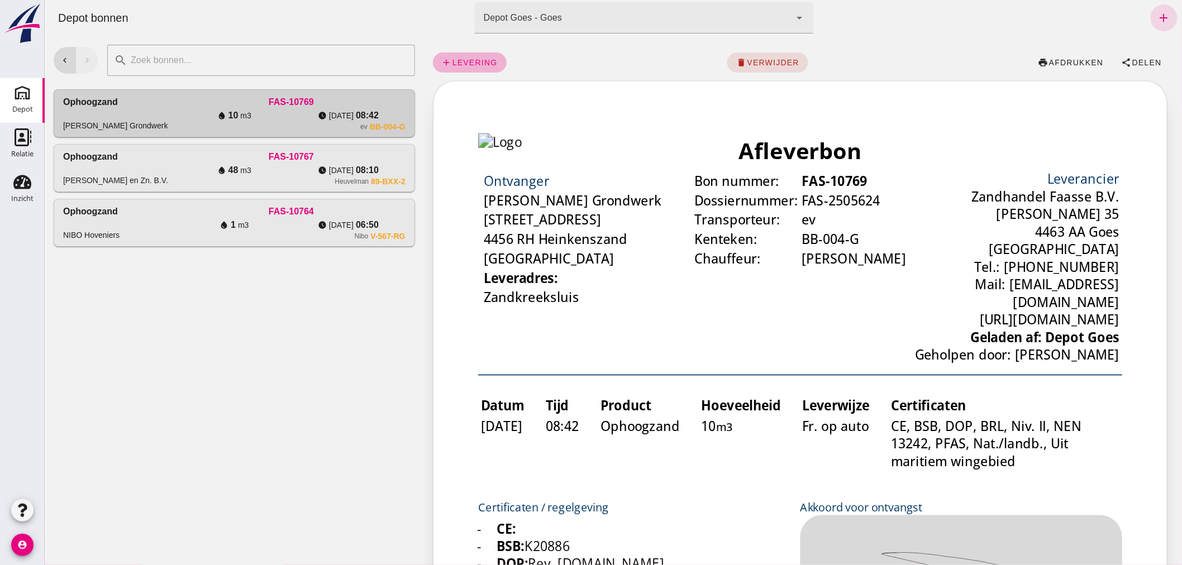
click at [458, 59] on span "levering" at bounding box center [474, 62] width 46 height 9
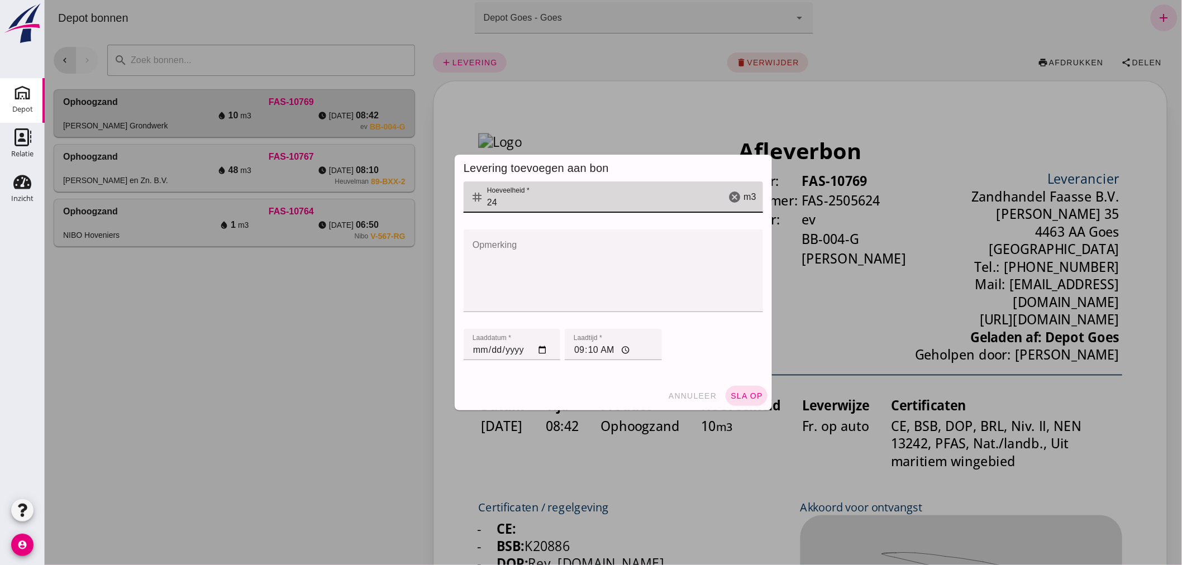
drag, startPoint x: 498, startPoint y: 202, endPoint x: 481, endPoint y: 213, distance: 20.8
click at [479, 213] on div "tag Hoeveelheid * Hoeveelheid * 24 cancel m3" at bounding box center [612, 204] width 299 height 44
type input "10"
click at [741, 395] on span "sla op" at bounding box center [746, 396] width 33 height 9
